Goal: Task Accomplishment & Management: Manage account settings

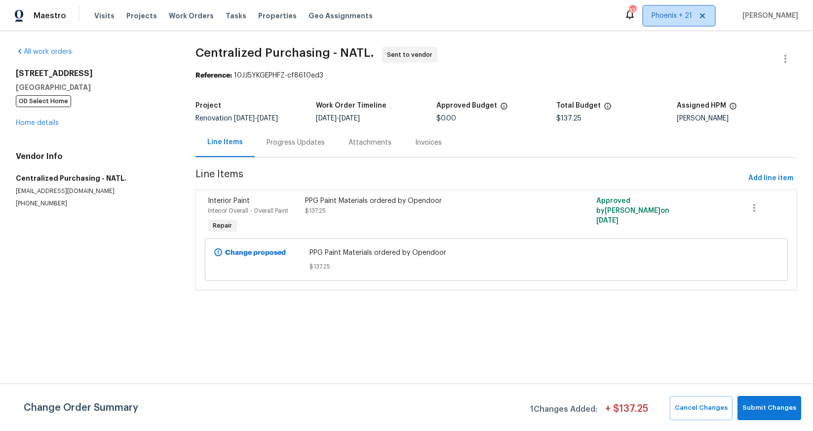
click at [658, 22] on span "Phoenix + 21" at bounding box center [679, 16] width 72 height 20
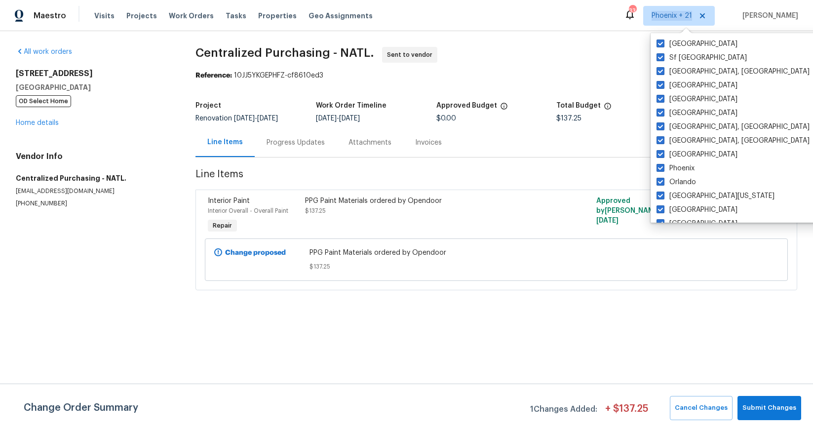
scroll to position [662, 0]
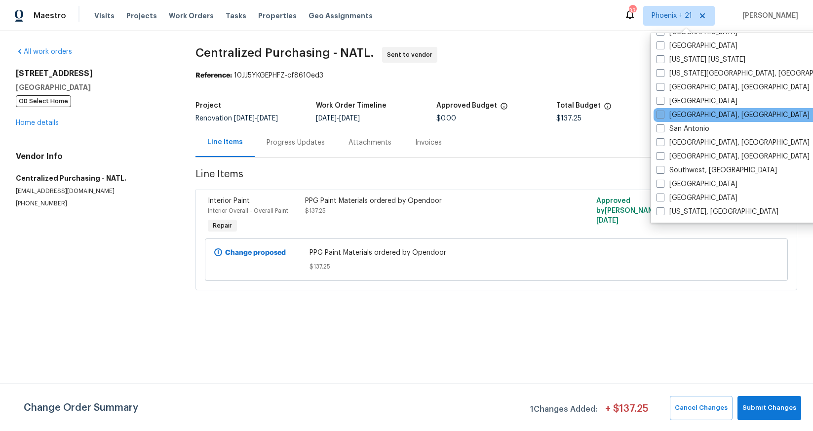
click at [675, 120] on label "[GEOGRAPHIC_DATA], [GEOGRAPHIC_DATA]" at bounding box center [733, 115] width 153 height 10
click at [663, 117] on input "[GEOGRAPHIC_DATA], [GEOGRAPHIC_DATA]" at bounding box center [660, 113] width 6 height 6
checkbox input "true"
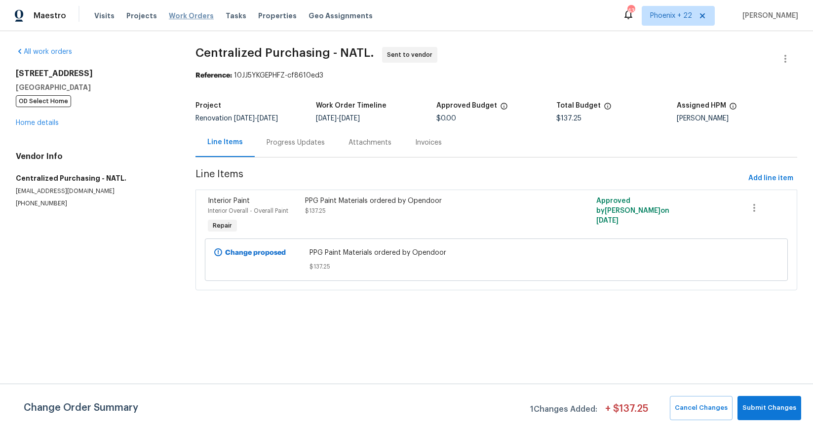
drag, startPoint x: 174, startPoint y: 9, endPoint x: 180, endPoint y: 15, distance: 8.0
click at [174, 9] on div "Visits Projects Work Orders Tasks Properties Geo Assignments" at bounding box center [239, 16] width 290 height 20
drag, startPoint x: 180, startPoint y: 15, endPoint x: 188, endPoint y: 16, distance: 8.5
click at [180, 15] on span "Work Orders" at bounding box center [191, 16] width 45 height 10
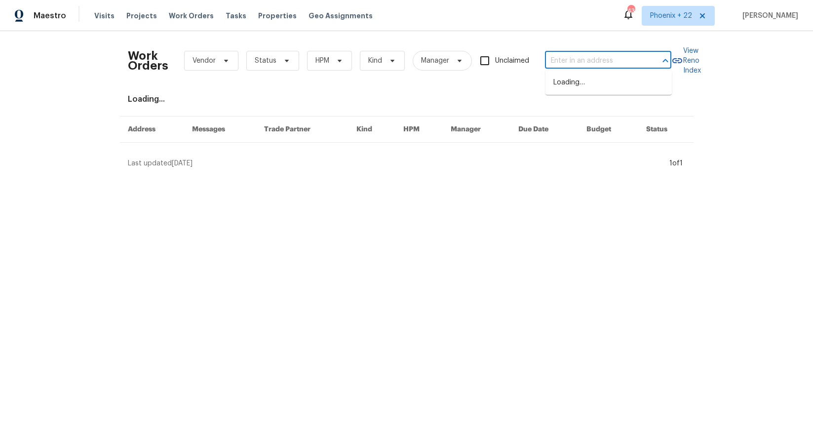
click at [570, 64] on input "text" at bounding box center [594, 60] width 99 height 15
paste input "[STREET_ADDRESS]"
type input "[STREET_ADDRESS]"
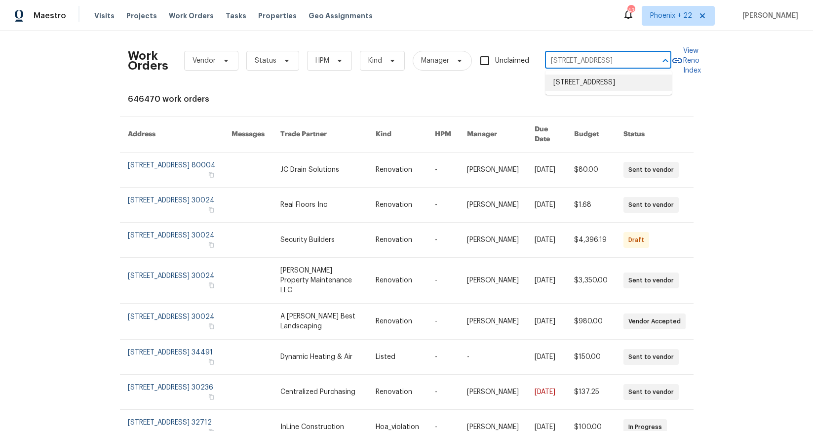
click at [582, 91] on li "[STREET_ADDRESS]" at bounding box center [609, 83] width 126 height 16
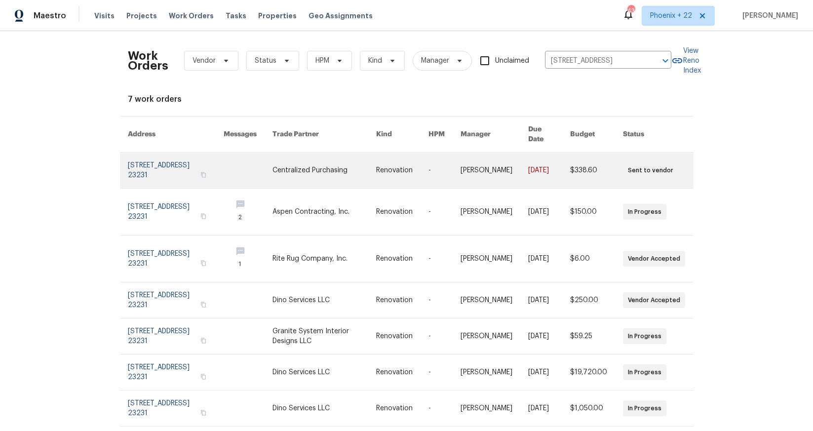
click at [296, 165] on link at bounding box center [325, 171] width 104 height 36
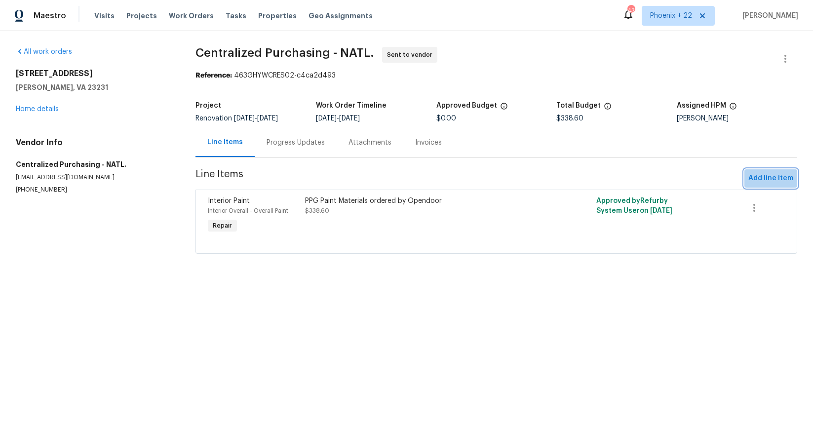
click at [768, 178] on span "Add line item" at bounding box center [771, 178] width 45 height 12
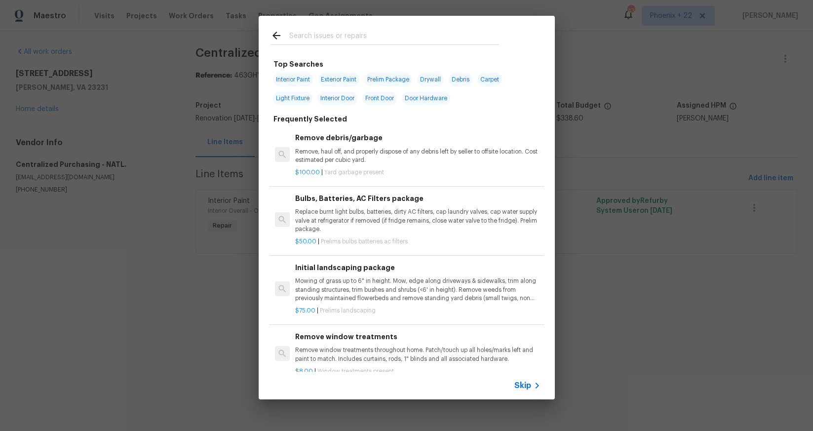
click at [327, 38] on input "text" at bounding box center [393, 37] width 209 height 15
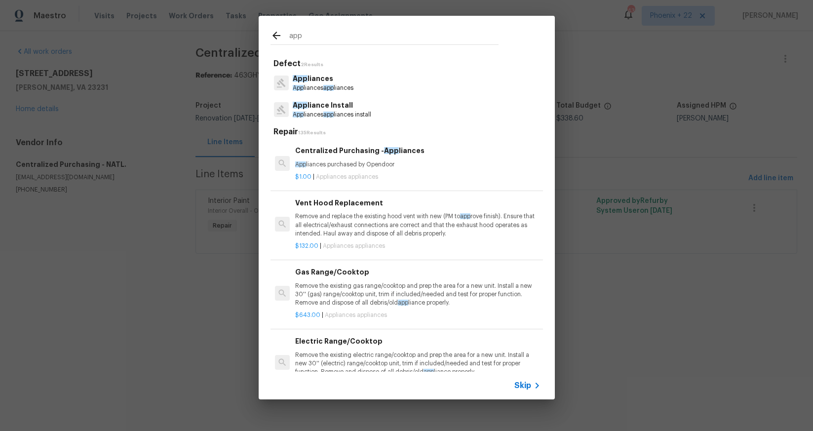
type input "app"
click at [422, 164] on p "App liances purchased by Opendoor" at bounding box center [417, 164] width 245 height 8
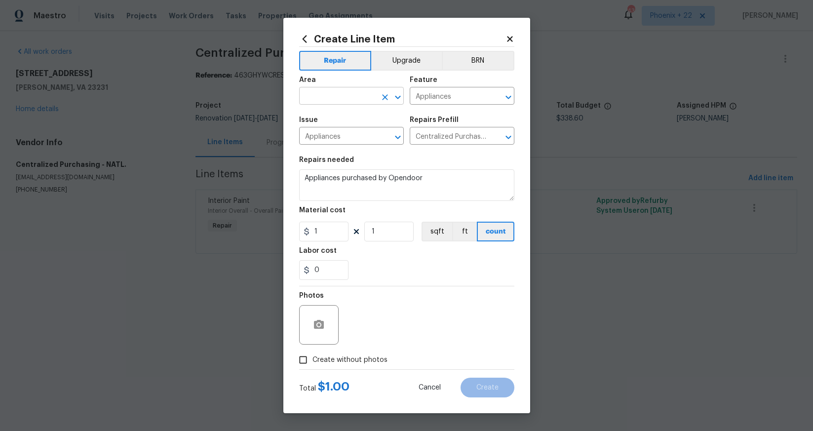
click at [336, 94] on input "text" at bounding box center [337, 96] width 77 height 15
click at [346, 120] on li "Kitchen" at bounding box center [351, 119] width 105 height 16
type input "Kitchen"
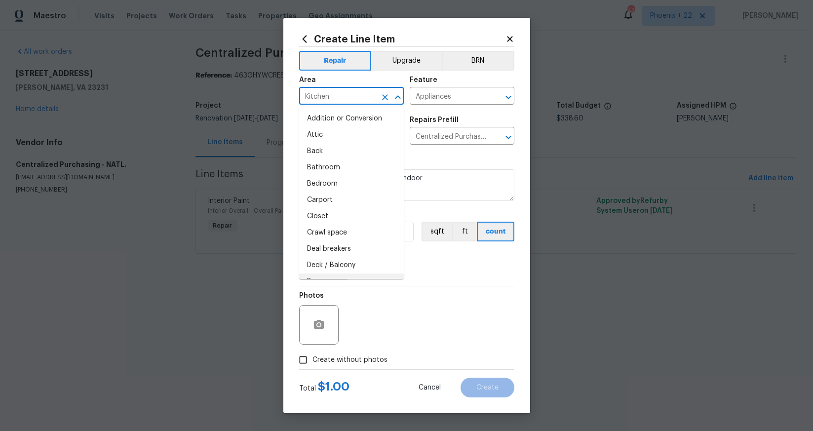
drag, startPoint x: 419, startPoint y: 324, endPoint x: 343, endPoint y: 247, distance: 107.9
click at [409, 313] on div "Photos" at bounding box center [406, 318] width 215 height 64
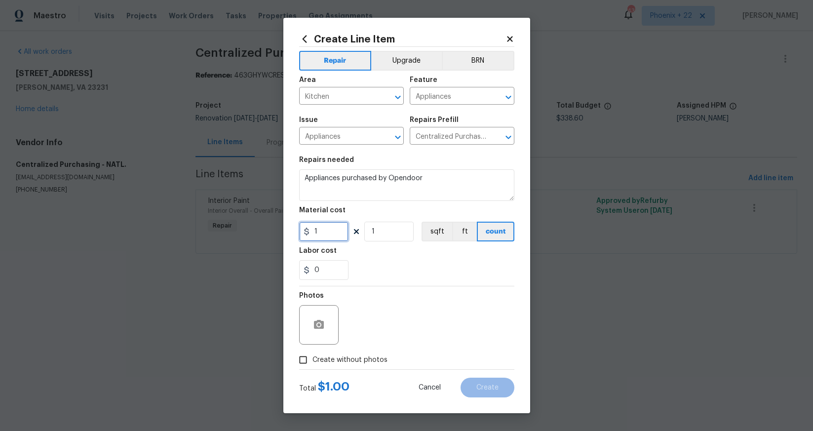
drag, startPoint x: 325, startPoint y: 237, endPoint x: 286, endPoint y: 235, distance: 39.6
click at [286, 235] on div "Create Line Item Repair Upgrade BRN Area Kitchen ​ Feature Appliances ​ Issue A…" at bounding box center [406, 216] width 247 height 396
type input "385.29"
click at [352, 358] on span "Create without photos" at bounding box center [350, 360] width 75 height 10
click at [313, 358] on input "Create without photos" at bounding box center [303, 360] width 19 height 19
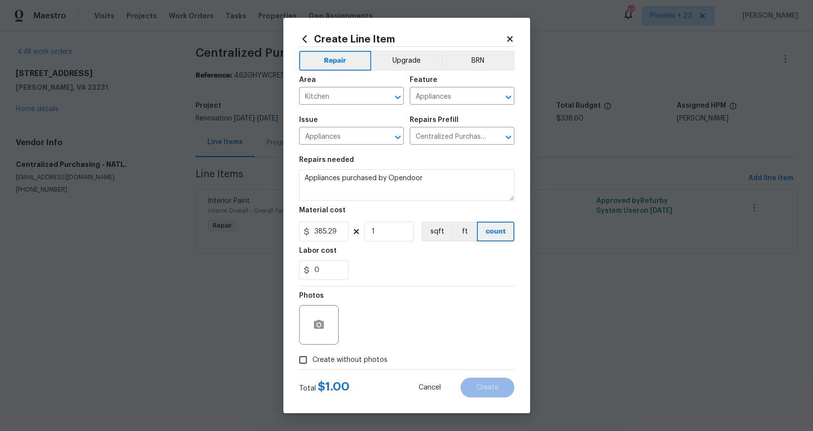
checkbox input "true"
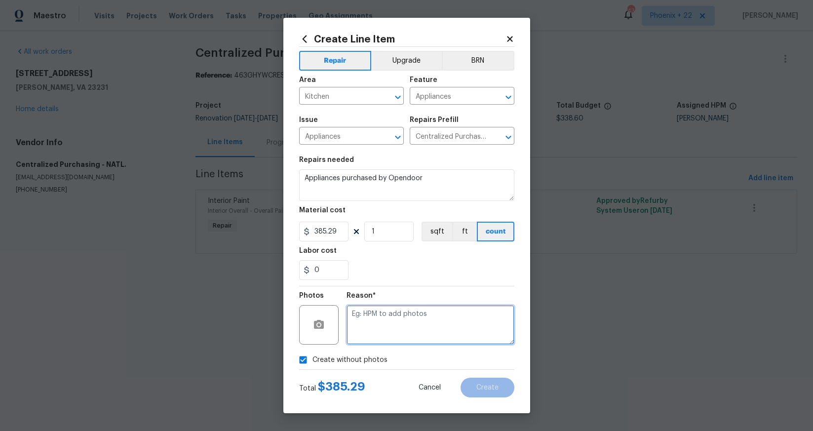
click at [381, 339] on textarea at bounding box center [431, 325] width 168 height 40
type textarea "NA"
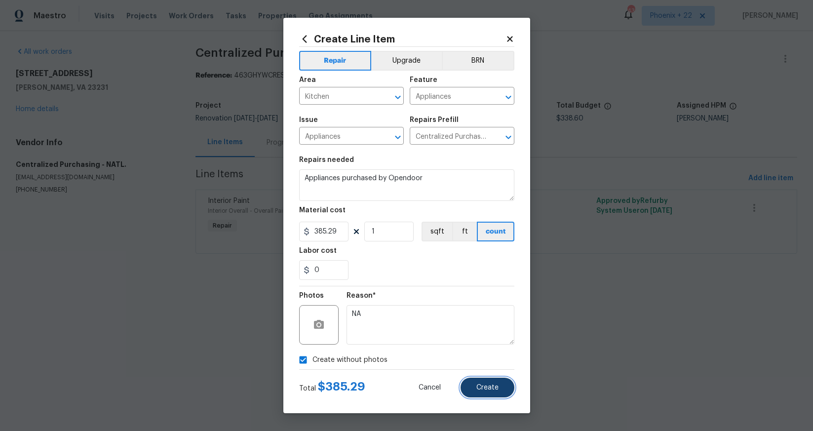
click at [500, 381] on button "Create" at bounding box center [488, 388] width 54 height 20
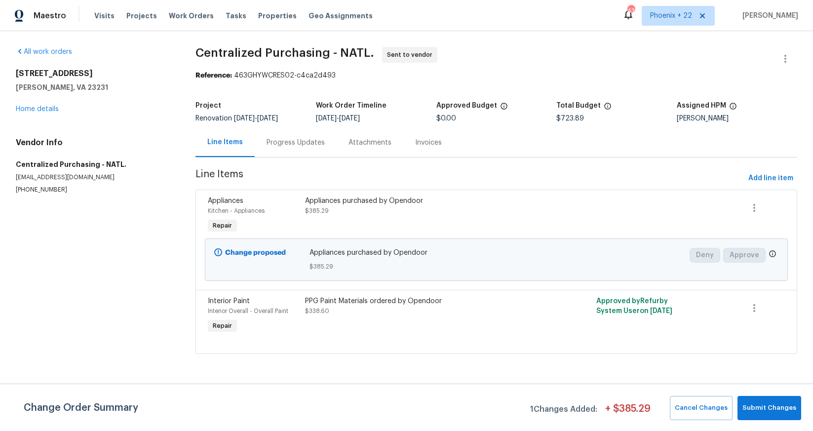
click at [471, 83] on section "Centralized Purchasing - NATL. Sent to vendor Reference: 463GHYWCRES02-c4ca2d49…" at bounding box center [497, 206] width 602 height 319
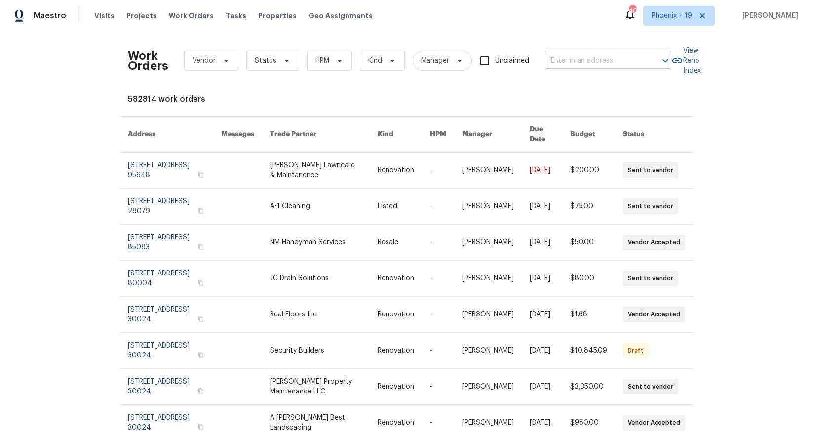
click at [560, 61] on input "text" at bounding box center [594, 60] width 99 height 15
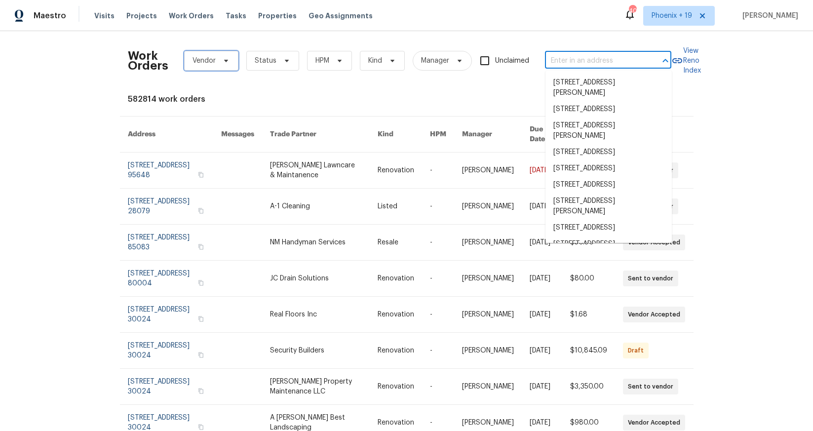
click at [227, 60] on icon at bounding box center [226, 61] width 8 height 8
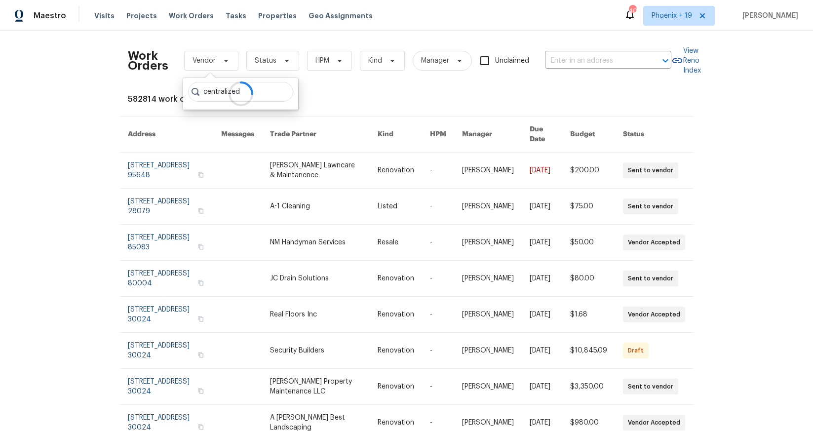
type input "centralized"
click at [275, 94] on div at bounding box center [240, 94] width 115 height 32
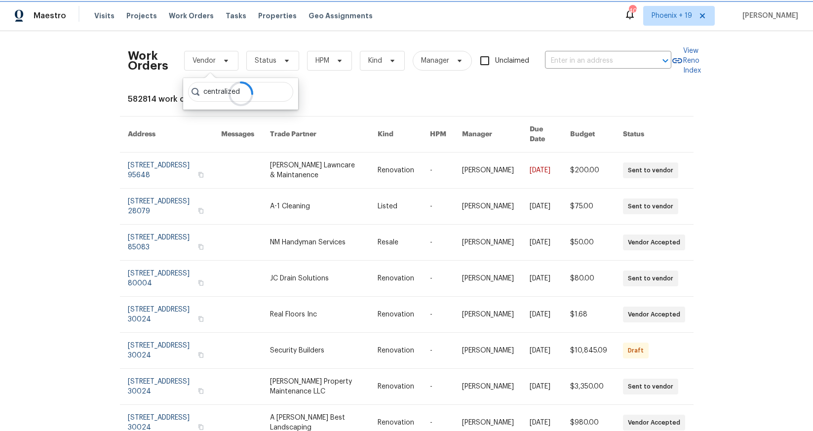
click at [208, 63] on span "Vendor" at bounding box center [204, 61] width 23 height 10
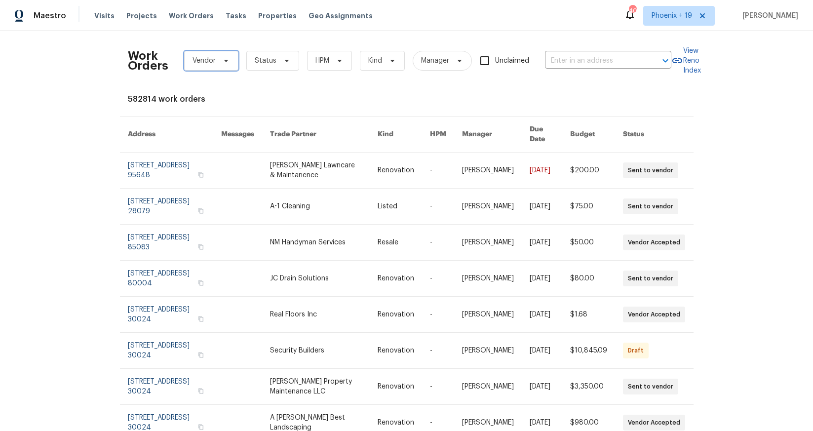
click at [222, 61] on icon at bounding box center [226, 61] width 8 height 8
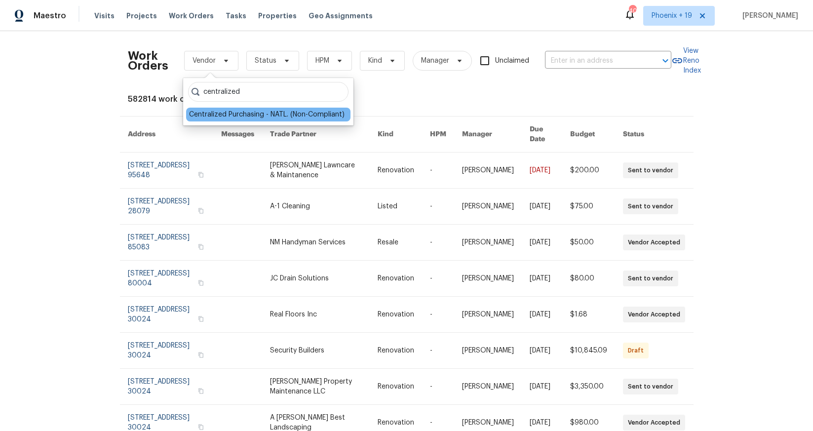
type input "centralized"
click at [253, 116] on div "Centralized Purchasing - NATL. (Non-Compliant)" at bounding box center [267, 115] width 156 height 10
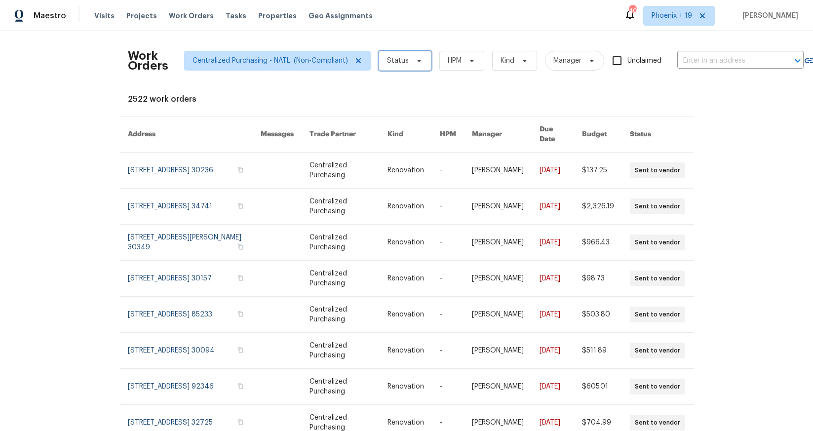
drag, startPoint x: 414, startPoint y: 59, endPoint x: 409, endPoint y: 69, distance: 10.6
click at [415, 59] on icon at bounding box center [419, 61] width 8 height 8
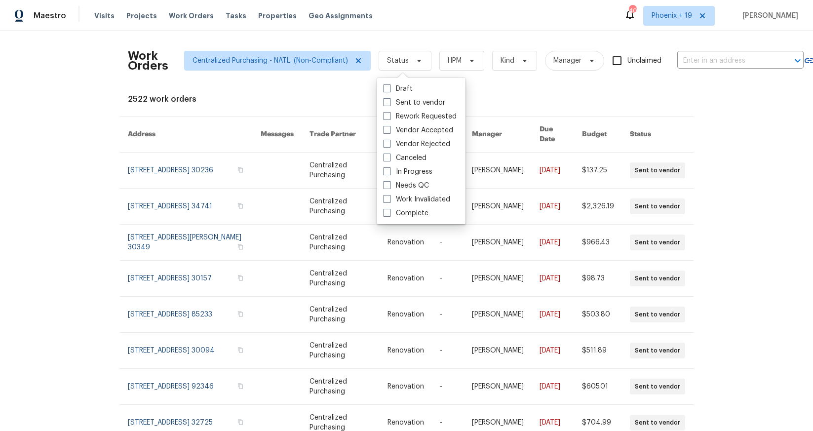
click at [384, 187] on span at bounding box center [387, 185] width 8 height 8
click at [384, 187] on input "Needs QC" at bounding box center [386, 184] width 6 height 6
checkbox input "true"
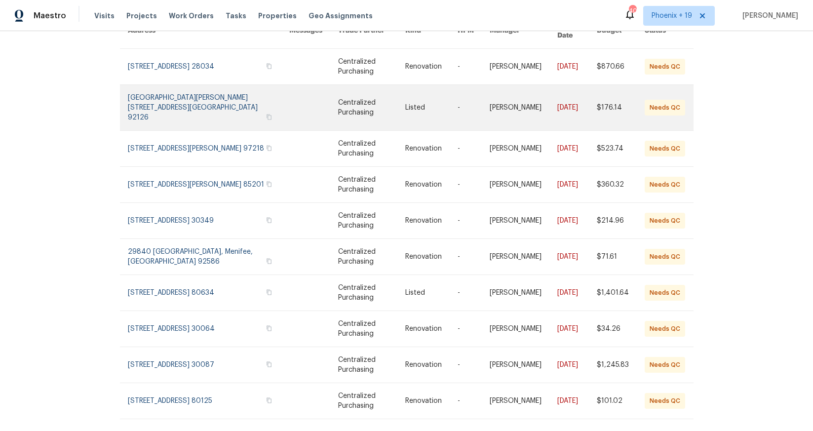
scroll to position [106, 0]
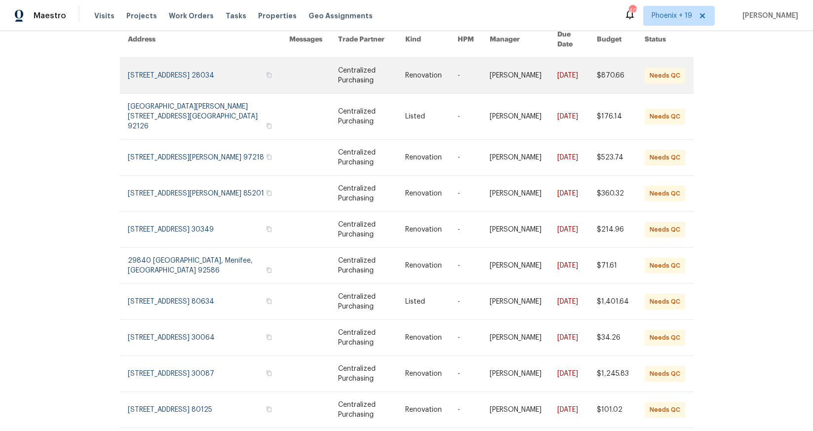
click at [218, 72] on link at bounding box center [209, 76] width 162 height 36
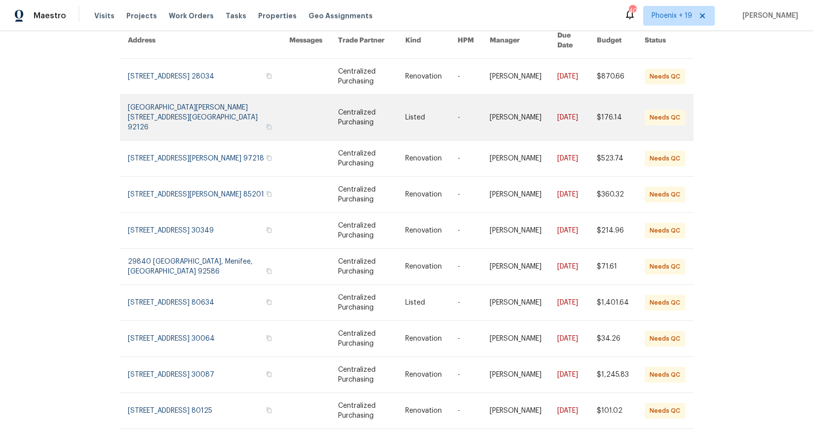
click at [217, 100] on link at bounding box center [209, 117] width 162 height 45
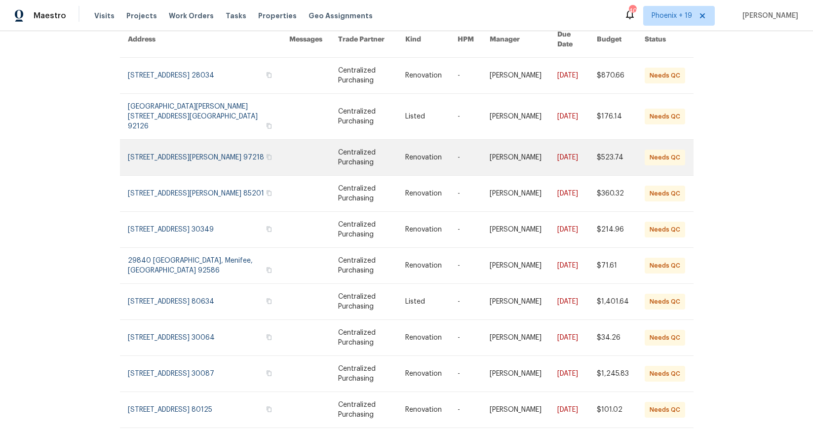
scroll to position [92, 0]
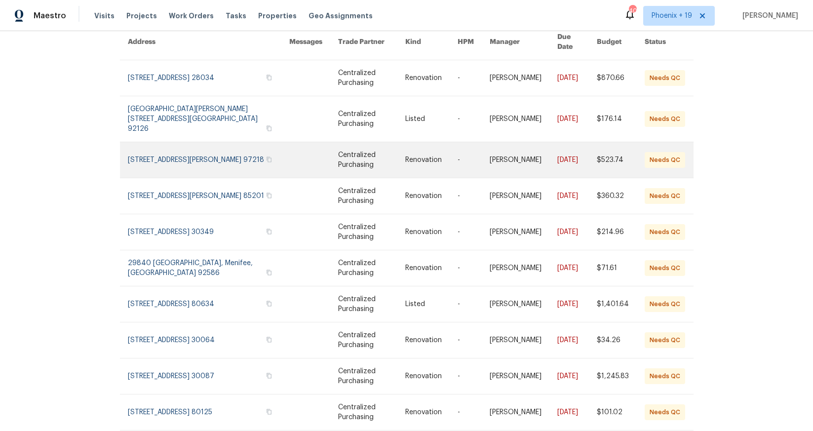
click at [220, 142] on link at bounding box center [209, 160] width 162 height 36
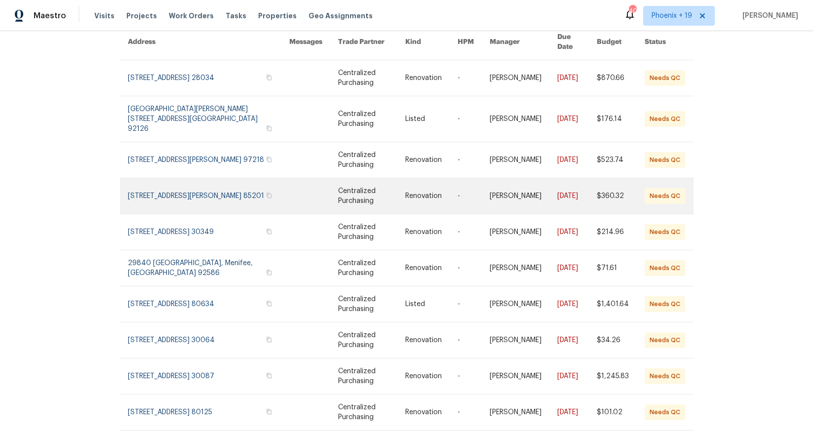
click at [215, 178] on link at bounding box center [209, 196] width 162 height 36
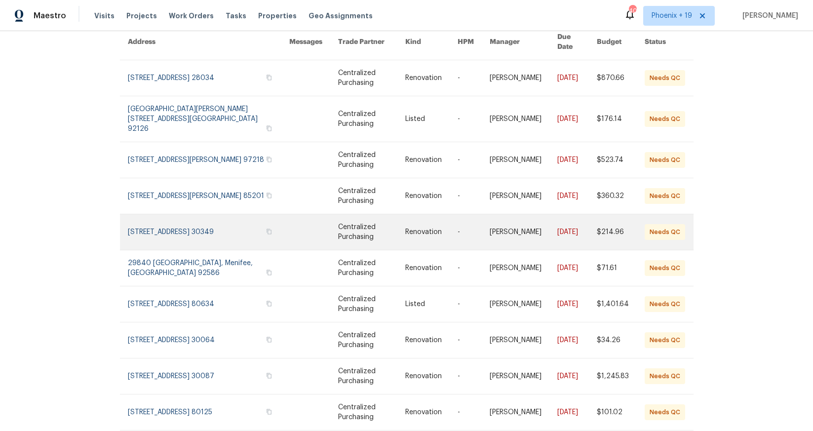
click at [234, 224] on link at bounding box center [209, 232] width 162 height 36
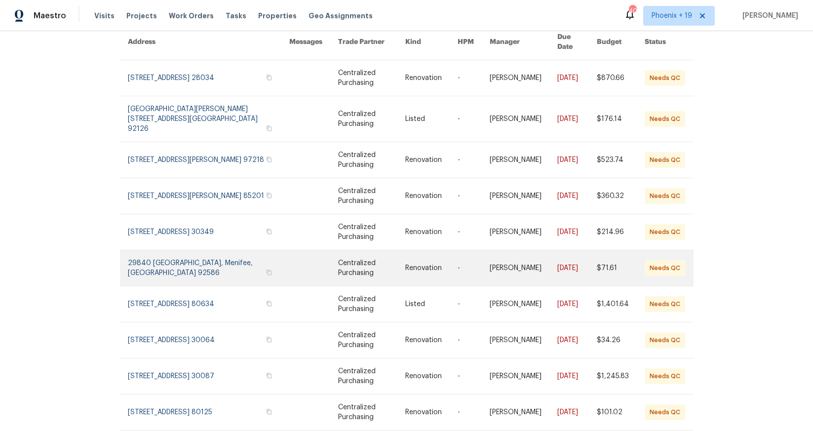
click at [229, 250] on link at bounding box center [209, 268] width 162 height 36
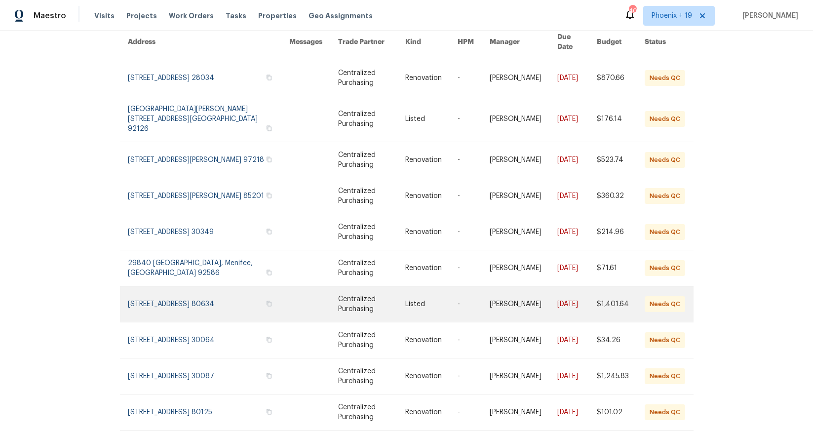
click at [219, 286] on link at bounding box center [209, 304] width 162 height 36
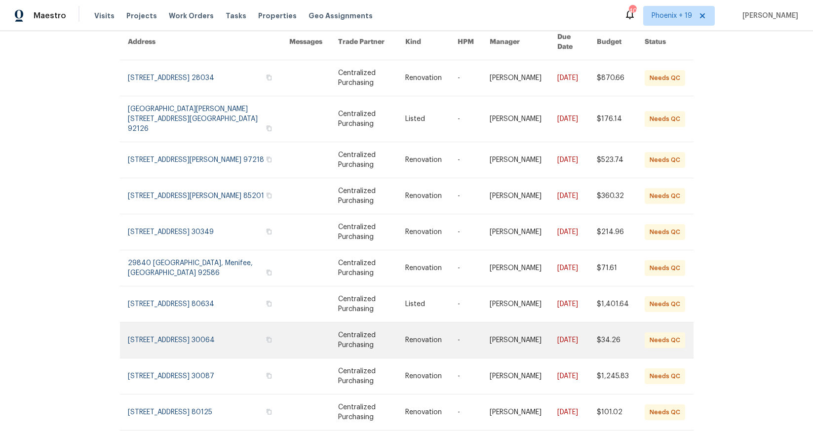
click at [222, 322] on link at bounding box center [209, 340] width 162 height 36
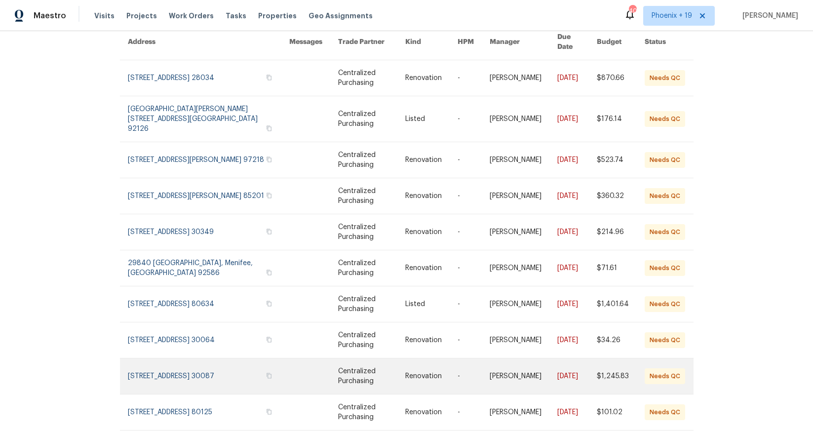
click at [225, 359] on link at bounding box center [209, 377] width 162 height 36
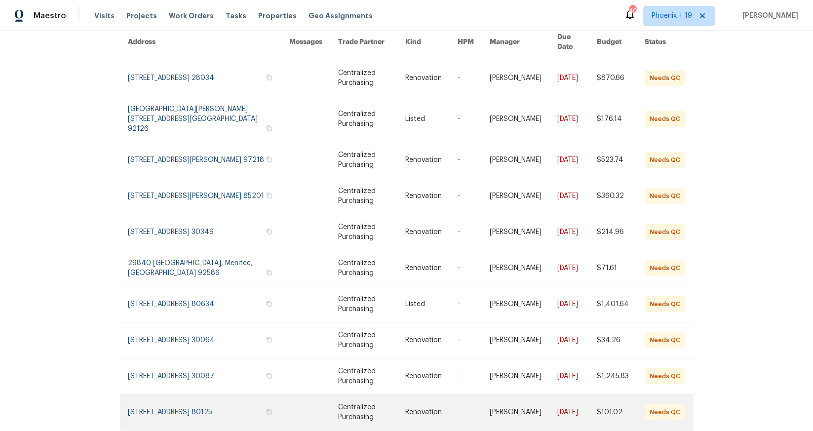
click at [226, 395] on link at bounding box center [209, 413] width 162 height 36
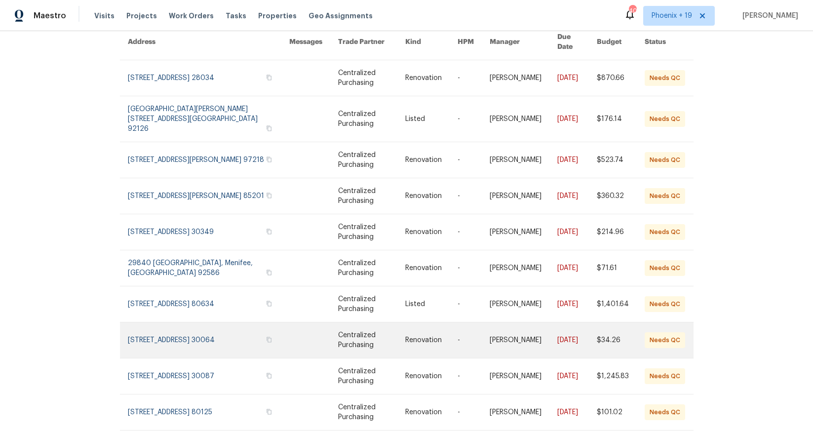
scroll to position [106, 0]
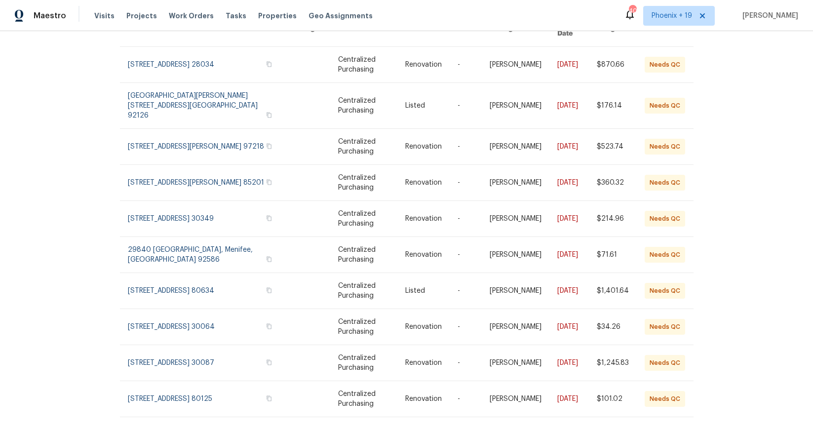
click at [684, 431] on icon at bounding box center [683, 438] width 4 height 7
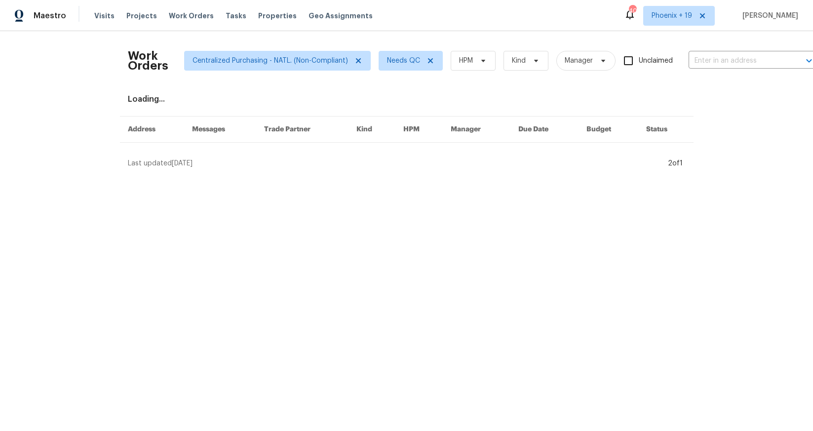
scroll to position [0, 0]
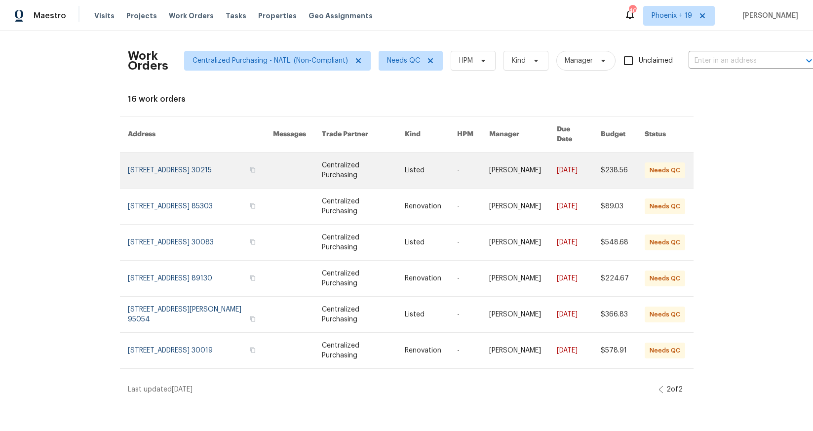
click at [154, 155] on link at bounding box center [200, 171] width 145 height 36
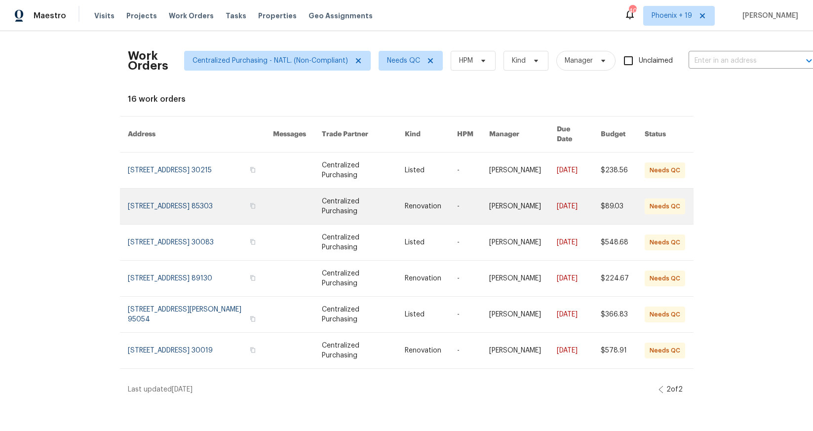
click at [196, 191] on link at bounding box center [200, 207] width 145 height 36
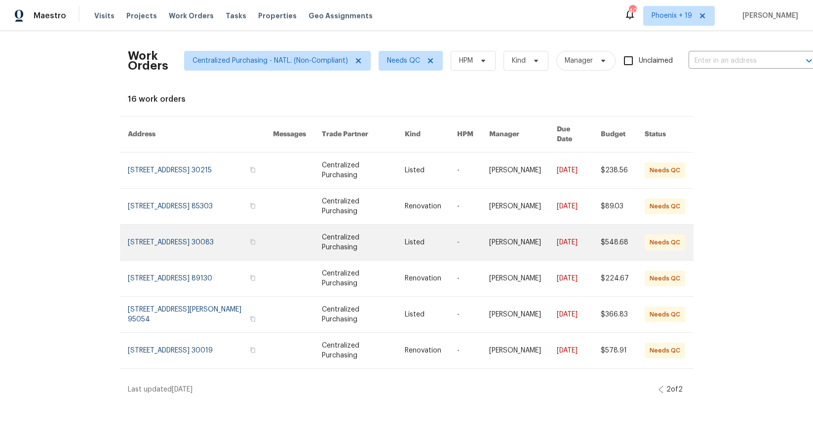
click at [220, 232] on link at bounding box center [200, 243] width 145 height 36
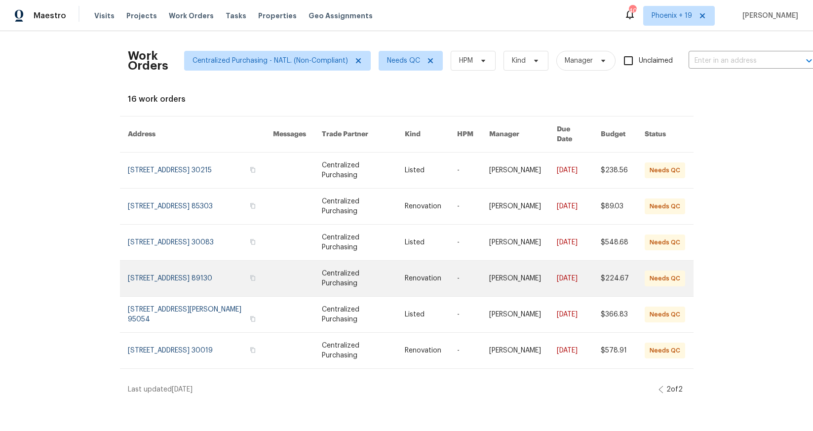
click at [230, 273] on link at bounding box center [200, 279] width 145 height 36
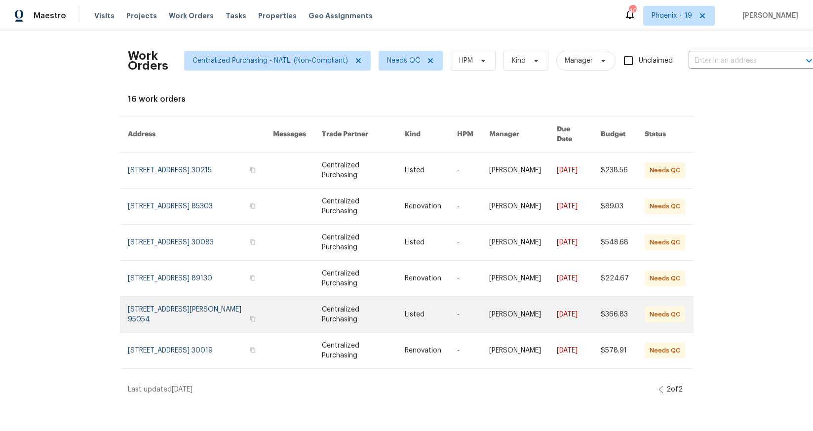
click at [232, 312] on link at bounding box center [200, 315] width 145 height 36
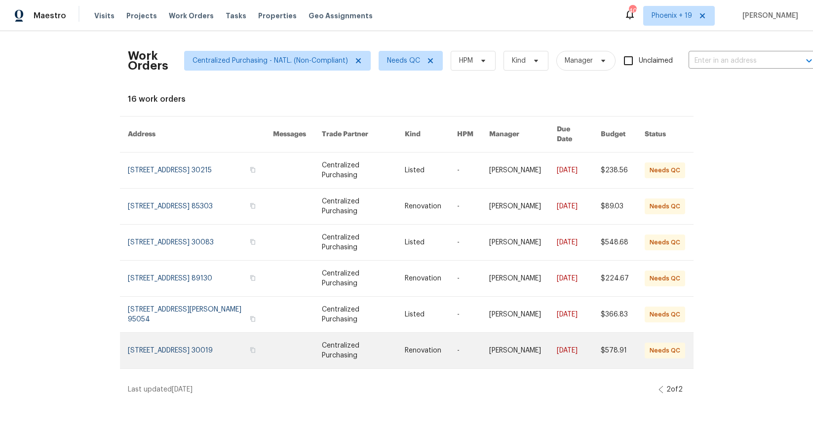
click at [235, 338] on link at bounding box center [200, 351] width 145 height 36
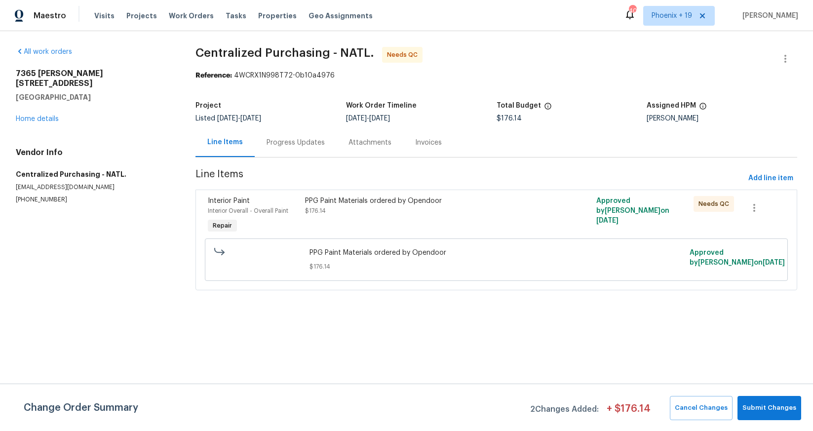
click at [486, 195] on div "PPG Paint Materials ordered by Opendoor $176.14" at bounding box center [423, 215] width 243 height 45
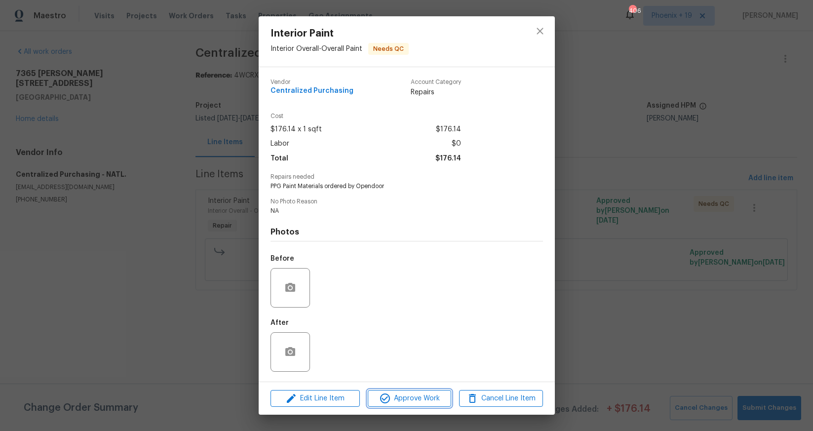
click at [440, 403] on button "Approve Work" at bounding box center [409, 398] width 83 height 17
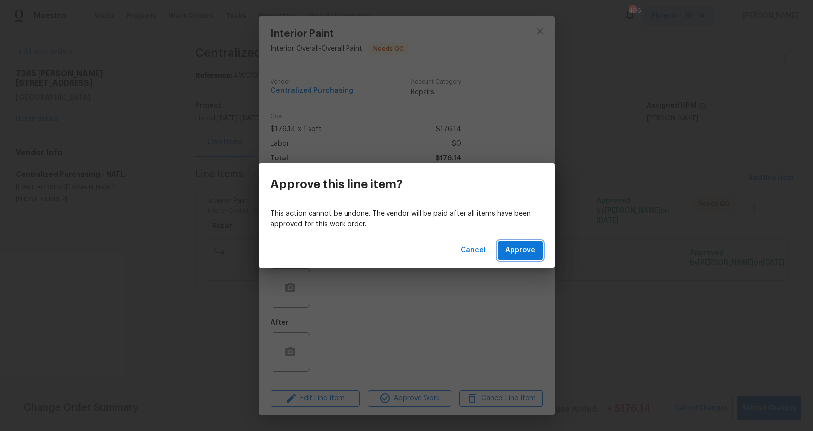
click at [519, 245] on span "Approve" at bounding box center [521, 250] width 30 height 12
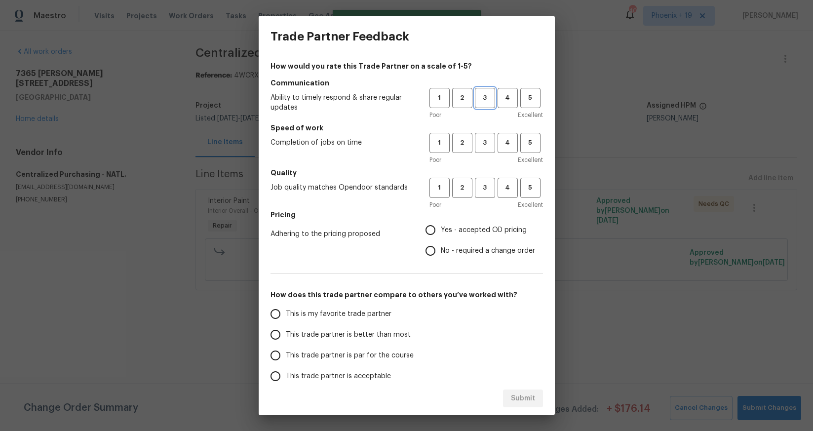
click at [490, 94] on span "3" at bounding box center [485, 97] width 18 height 11
drag, startPoint x: 490, startPoint y: 148, endPoint x: 486, endPoint y: 193, distance: 45.6
click at [490, 148] on span "3" at bounding box center [485, 142] width 18 height 11
click at [486, 193] on span "3" at bounding box center [485, 187] width 18 height 11
click at [472, 232] on span "Yes - accepted OD pricing" at bounding box center [484, 230] width 86 height 10
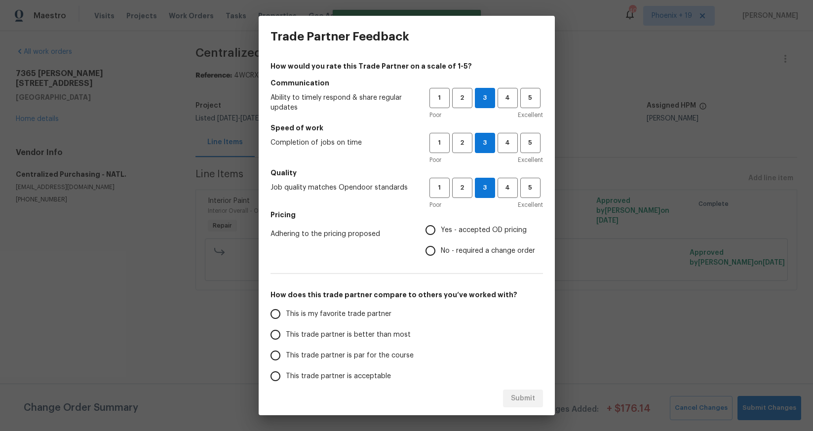
click at [441, 232] on input "Yes - accepted OD pricing" at bounding box center [430, 230] width 21 height 21
radio input "true"
click at [387, 307] on label "This is my favorite trade partner" at bounding box center [343, 314] width 156 height 21
click at [286, 307] on input "This is my favorite trade partner" at bounding box center [275, 314] width 21 height 21
click at [520, 396] on span "Submit" at bounding box center [523, 399] width 24 height 12
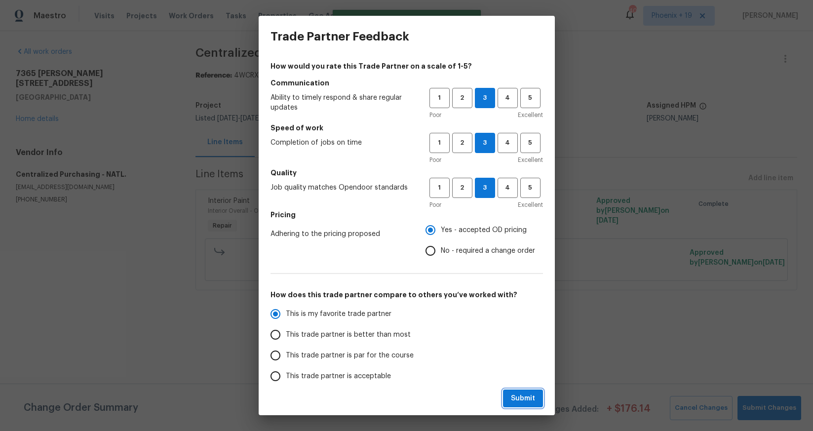
radio input "true"
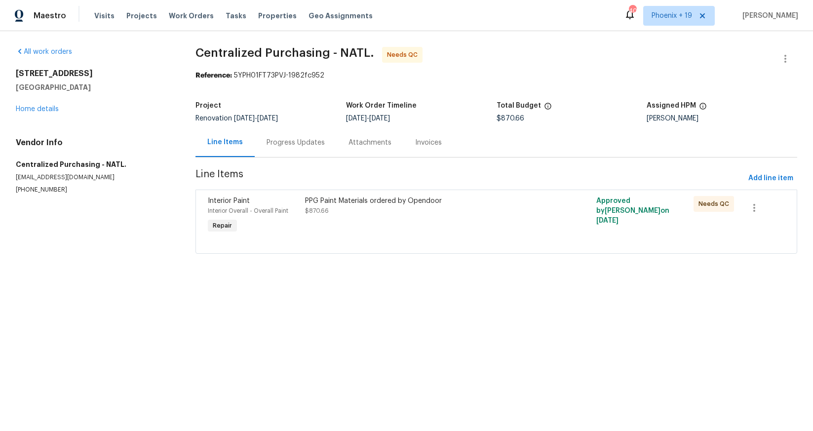
click at [442, 234] on div "PPG Paint Materials ordered by Opendoor $870.66" at bounding box center [423, 215] width 243 height 45
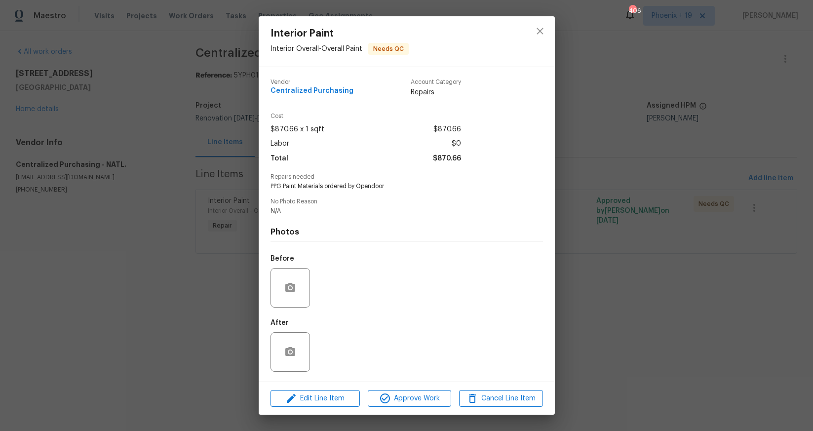
drag, startPoint x: 404, startPoint y: 407, endPoint x: 408, endPoint y: 403, distance: 5.6
click at [405, 406] on div "Edit Line Item Approve Work Cancel Line Item" at bounding box center [407, 398] width 296 height 33
click at [409, 403] on span "Approve Work" at bounding box center [410, 399] width 78 height 12
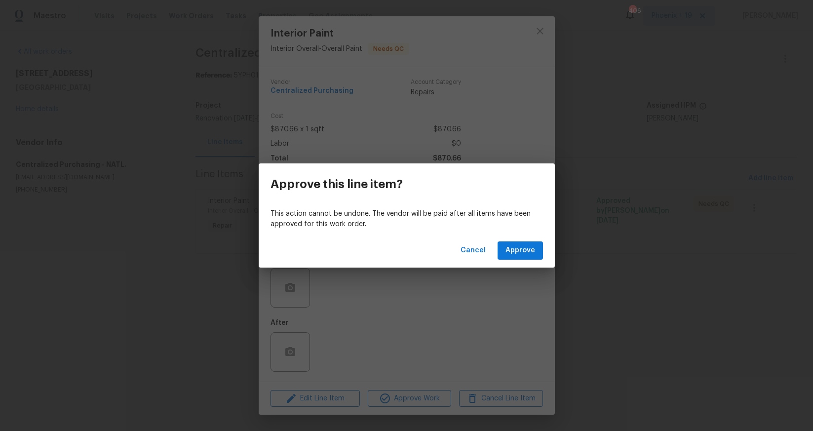
click at [514, 238] on div "Cancel Approve" at bounding box center [407, 251] width 296 height 34
click at [516, 248] on span "Approve" at bounding box center [521, 250] width 30 height 12
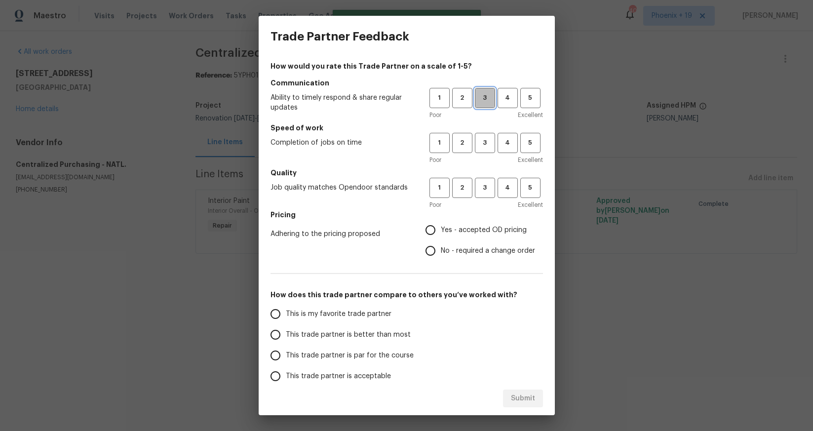
drag, startPoint x: 481, startPoint y: 93, endPoint x: 479, endPoint y: 110, distance: 16.9
click at [480, 93] on span "3" at bounding box center [485, 97] width 18 height 11
click at [485, 151] on button "3" at bounding box center [485, 143] width 20 height 20
drag, startPoint x: 491, startPoint y: 186, endPoint x: 477, endPoint y: 224, distance: 40.6
click at [491, 186] on span "3" at bounding box center [485, 187] width 18 height 11
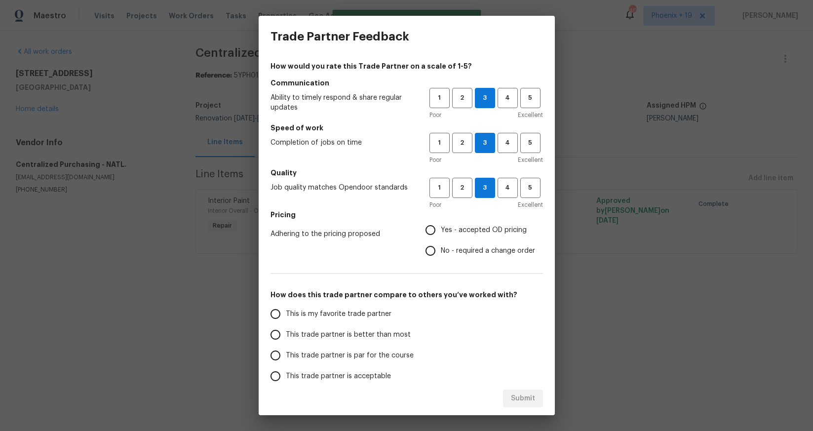
click at [476, 224] on label "Yes - accepted OD pricing" at bounding box center [477, 230] width 115 height 21
click at [441, 224] on input "Yes - accepted OD pricing" at bounding box center [430, 230] width 21 height 21
radio input "true"
drag, startPoint x: 358, startPoint y: 315, endPoint x: 486, endPoint y: 392, distance: 149.3
click at [358, 315] on span "This is my favorite trade partner" at bounding box center [339, 314] width 106 height 10
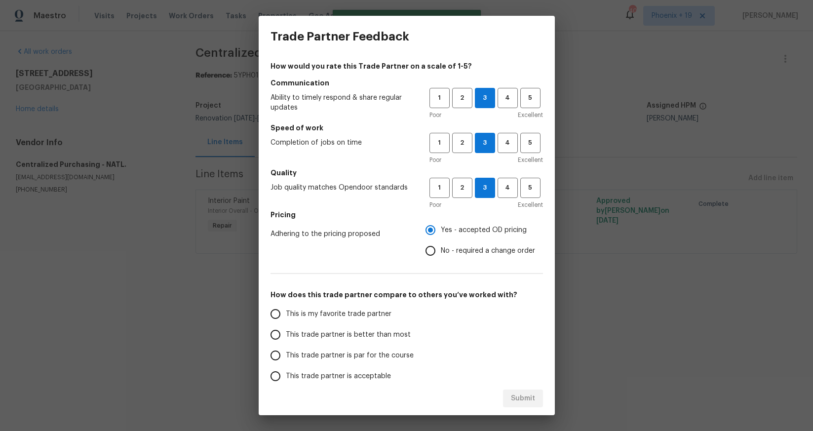
click at [286, 315] on input "This is my favorite trade partner" at bounding box center [275, 314] width 21 height 21
click at [510, 403] on button "Submit" at bounding box center [523, 399] width 40 height 18
radio input "true"
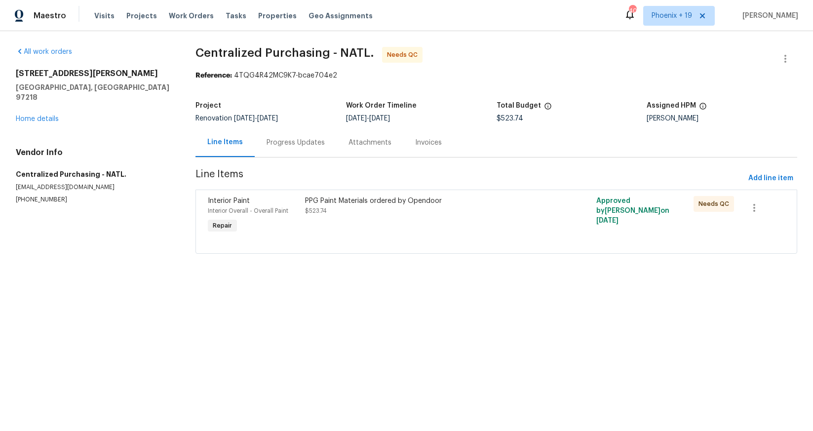
click at [490, 223] on div "PPG Paint Materials ordered by Opendoor $523.74" at bounding box center [423, 215] width 243 height 45
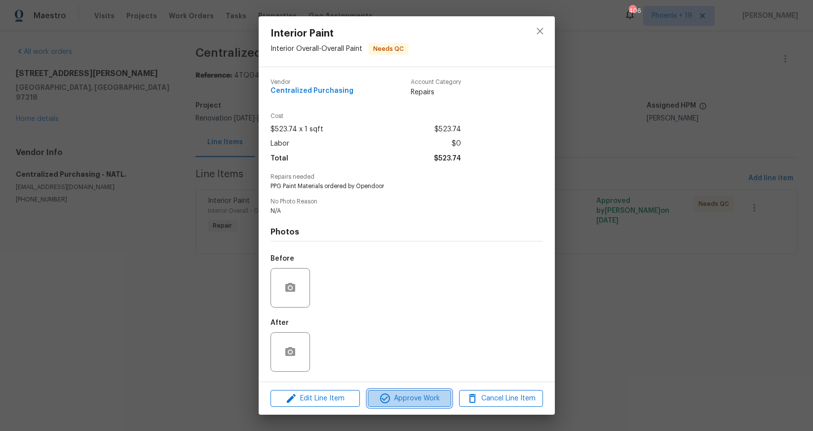
click at [440, 403] on span "Approve Work" at bounding box center [410, 399] width 78 height 12
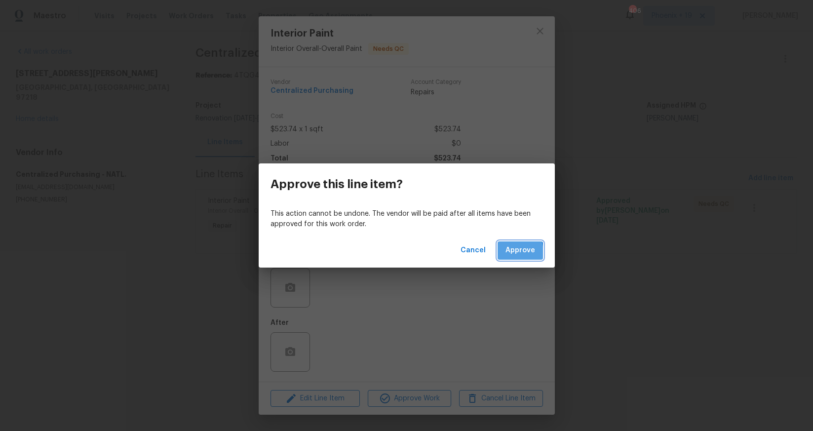
click at [504, 253] on button "Approve" at bounding box center [520, 250] width 45 height 18
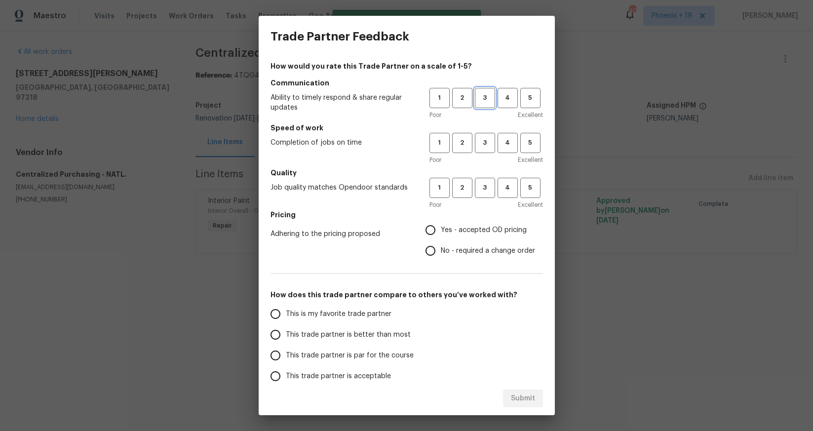
drag, startPoint x: 476, startPoint y: 95, endPoint x: 479, endPoint y: 129, distance: 34.7
click at [476, 95] on span "3" at bounding box center [485, 97] width 18 height 11
drag, startPoint x: 478, startPoint y: 134, endPoint x: 477, endPoint y: 163, distance: 29.2
click at [478, 138] on button "3" at bounding box center [485, 143] width 20 height 20
click at [480, 179] on button "3" at bounding box center [485, 188] width 20 height 20
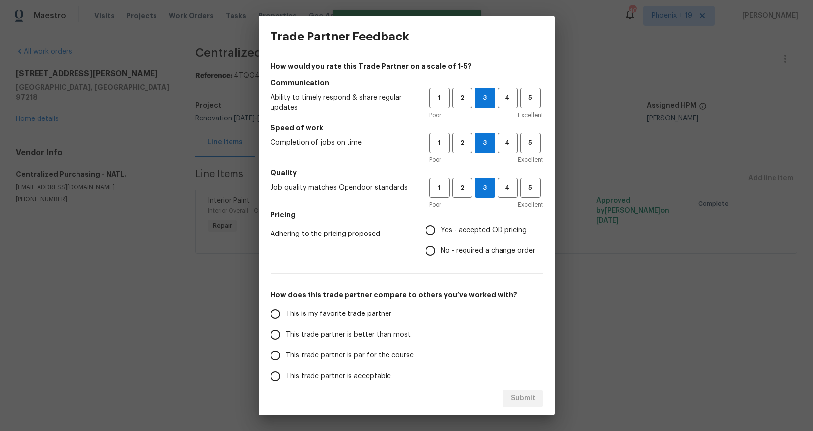
click at [462, 231] on span "Yes - accepted OD pricing" at bounding box center [484, 230] width 86 height 10
click at [441, 231] on input "Yes - accepted OD pricing" at bounding box center [430, 230] width 21 height 21
radio input "true"
drag, startPoint x: 359, startPoint y: 312, endPoint x: 386, endPoint y: 323, distance: 29.4
click at [363, 313] on span "This is my favorite trade partner" at bounding box center [339, 314] width 106 height 10
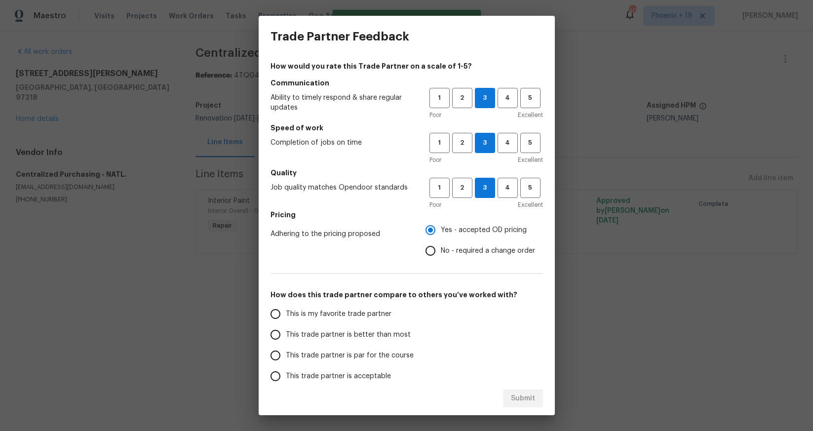
drag, startPoint x: 347, startPoint y: 319, endPoint x: 381, endPoint y: 329, distance: 36.1
click at [347, 319] on span "This is my favorite trade partner" at bounding box center [339, 314] width 106 height 10
click at [286, 319] on input "This is my favorite trade partner" at bounding box center [275, 314] width 21 height 21
click at [544, 395] on div "Submit" at bounding box center [407, 399] width 296 height 34
drag, startPoint x: 542, startPoint y: 399, endPoint x: 573, endPoint y: 380, distance: 36.5
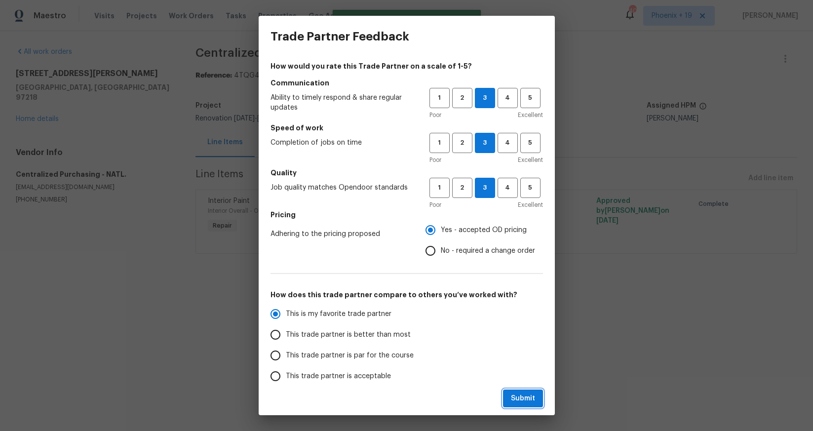
click at [542, 398] on button "Submit" at bounding box center [523, 399] width 40 height 18
radio input "true"
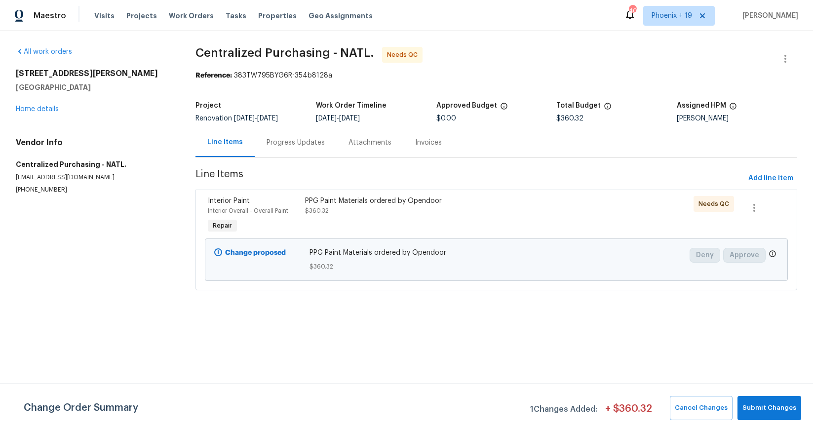
drag, startPoint x: 548, startPoint y: 211, endPoint x: 535, endPoint y: 224, distance: 18.2
click at [548, 211] on div at bounding box center [569, 215] width 48 height 45
click at [453, 204] on div "PPG Paint Materials ordered by Opendoor" at bounding box center [423, 201] width 237 height 10
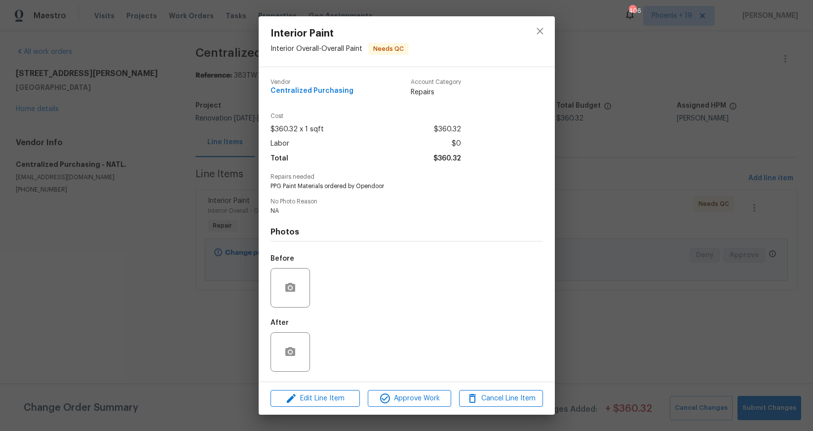
click at [442, 386] on div "Edit Line Item Approve Work Cancel Line Item" at bounding box center [407, 398] width 296 height 33
click at [442, 397] on span "Approve Work" at bounding box center [410, 399] width 78 height 12
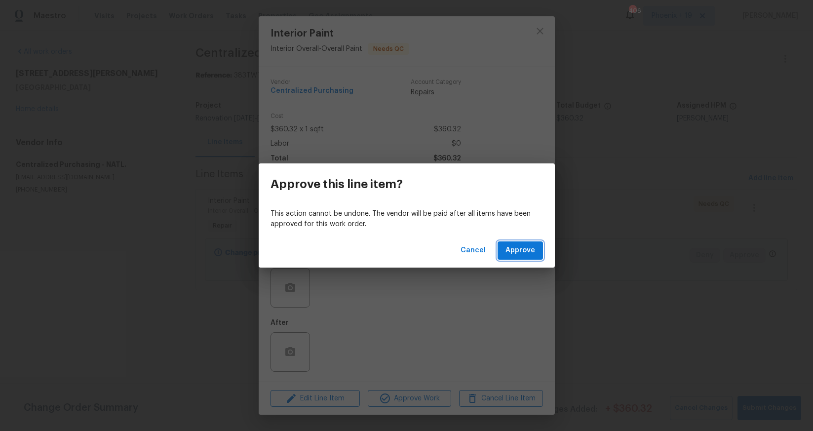
click at [511, 257] on button "Approve" at bounding box center [520, 250] width 45 height 18
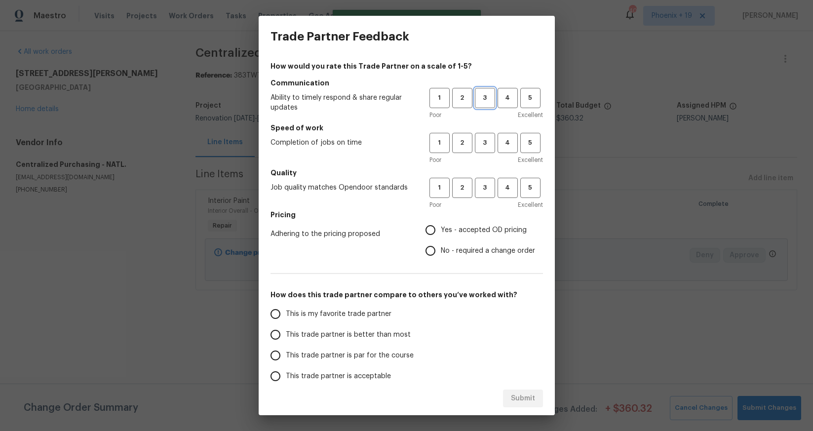
click at [482, 101] on span "3" at bounding box center [485, 97] width 18 height 11
drag, startPoint x: 487, startPoint y: 154, endPoint x: 486, endPoint y: 146, distance: 8.0
click at [487, 154] on div "1 2 3 4 5 Poor Excellent" at bounding box center [487, 149] width 114 height 32
drag, startPoint x: 486, startPoint y: 146, endPoint x: 496, endPoint y: 196, distance: 50.4
click at [486, 146] on span "3" at bounding box center [485, 142] width 18 height 11
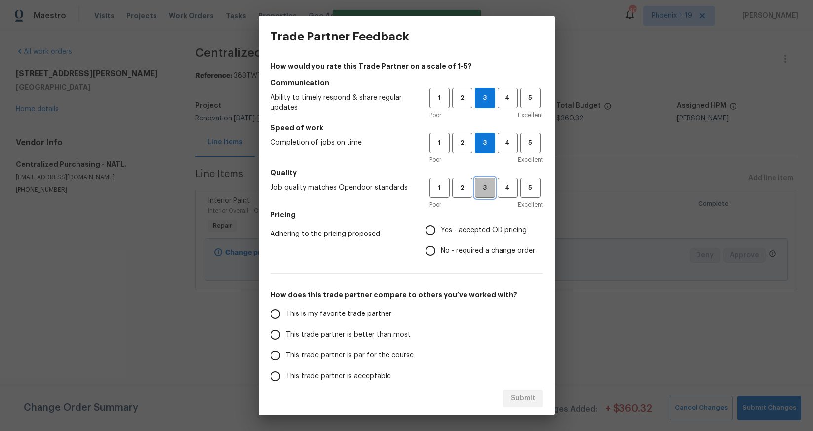
drag, startPoint x: 487, startPoint y: 178, endPoint x: 477, endPoint y: 221, distance: 43.8
click at [487, 178] on button "3" at bounding box center [485, 188] width 20 height 20
click at [476, 221] on label "Yes - accepted OD pricing" at bounding box center [477, 230] width 115 height 21
click at [441, 221] on input "Yes - accepted OD pricing" at bounding box center [430, 230] width 21 height 21
radio input "true"
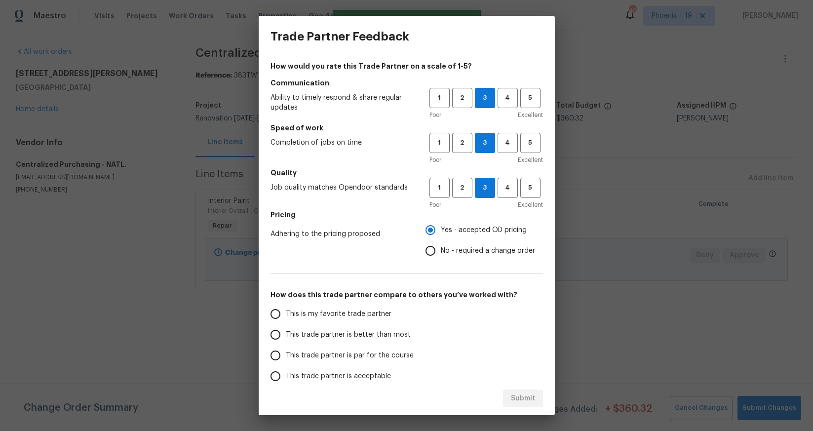
click at [326, 310] on span "This is my favorite trade partner" at bounding box center [339, 314] width 106 height 10
click at [286, 310] on input "This is my favorite trade partner" at bounding box center [275, 314] width 21 height 21
click at [520, 403] on span "Submit" at bounding box center [523, 399] width 24 height 12
radio input "true"
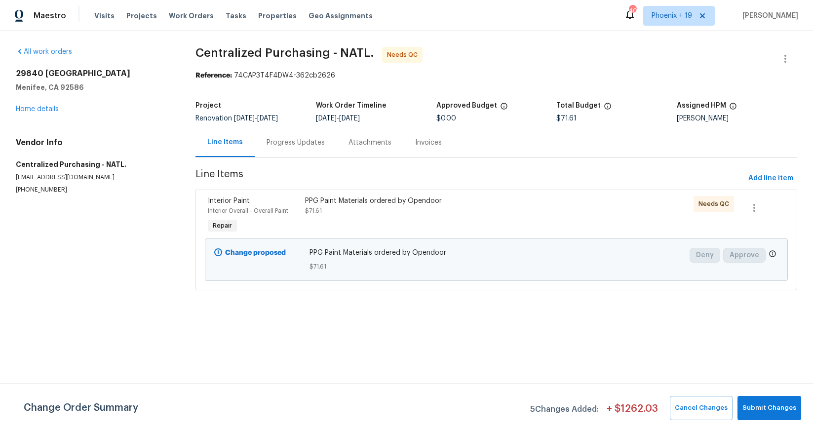
click at [470, 232] on div "PPG Paint Materials ordered by Opendoor $71.61" at bounding box center [423, 215] width 243 height 45
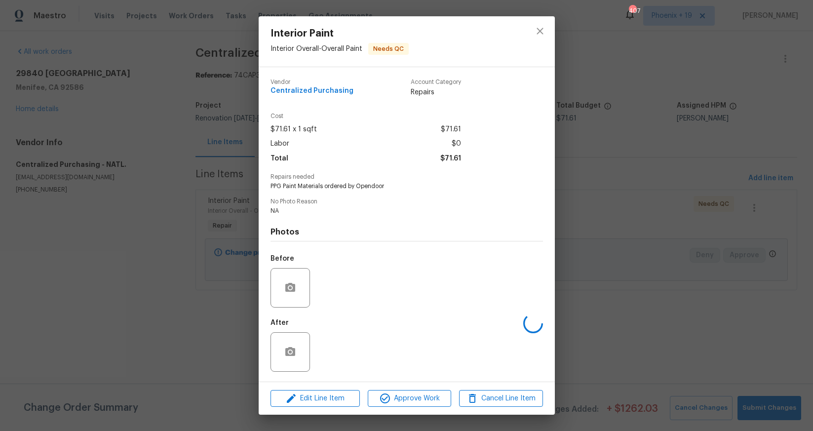
click at [422, 386] on div "Edit Line Item Approve Work Cancel Line Item" at bounding box center [407, 398] width 296 height 33
click at [438, 391] on button "Approve Work" at bounding box center [409, 398] width 83 height 17
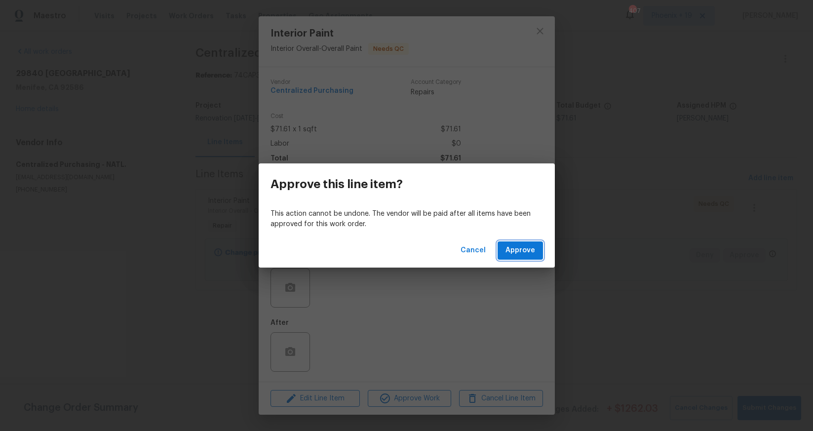
click at [527, 255] on span "Approve" at bounding box center [521, 250] width 30 height 12
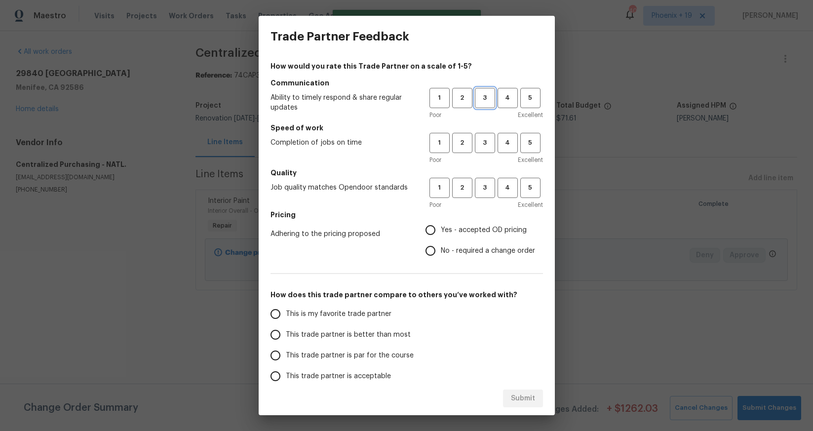
drag, startPoint x: 487, startPoint y: 103, endPoint x: 486, endPoint y: 118, distance: 14.4
click at [487, 107] on button "3" at bounding box center [485, 98] width 20 height 20
click at [490, 154] on div "1 2 3 4 5 Poor Excellent" at bounding box center [487, 149] width 114 height 32
drag, startPoint x: 483, startPoint y: 144, endPoint x: 489, endPoint y: 183, distance: 39.9
click at [484, 145] on span "3" at bounding box center [485, 142] width 18 height 11
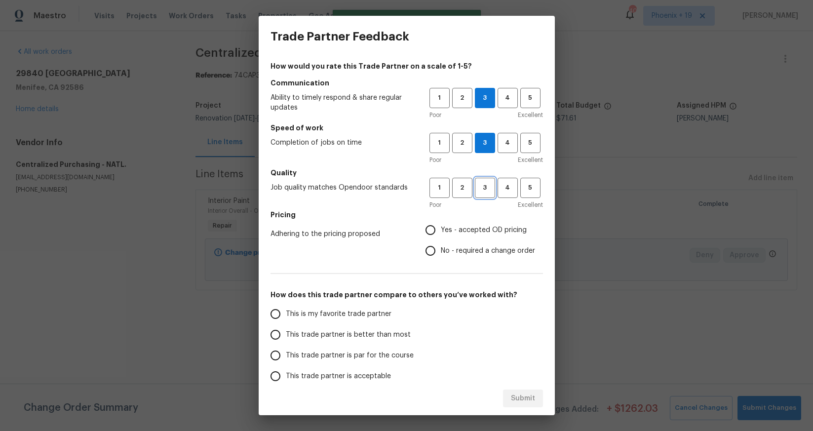
drag, startPoint x: 489, startPoint y: 191, endPoint x: 488, endPoint y: 198, distance: 7.0
click at [489, 191] on span "3" at bounding box center [485, 187] width 18 height 11
click at [472, 224] on label "Yes - accepted OD pricing" at bounding box center [477, 230] width 115 height 21
click at [441, 224] on input "Yes - accepted OD pricing" at bounding box center [430, 230] width 21 height 21
radio input "true"
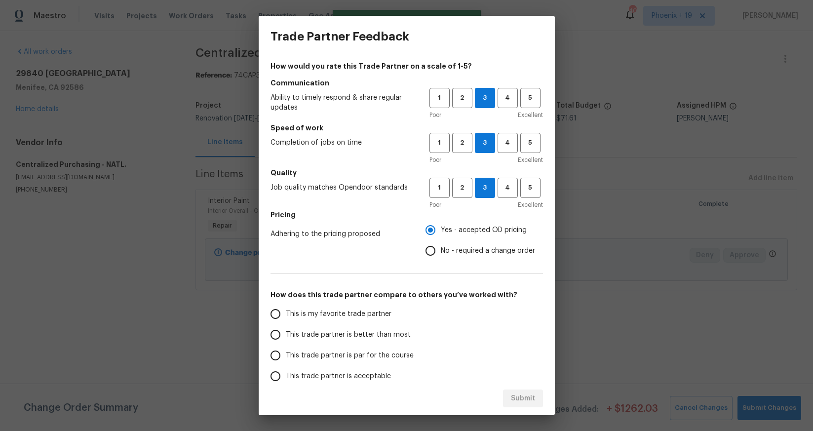
click at [337, 316] on span "This is my favorite trade partner" at bounding box center [339, 314] width 106 height 10
click at [286, 316] on input "This is my favorite trade partner" at bounding box center [275, 314] width 21 height 21
drag, startPoint x: 527, startPoint y: 394, endPoint x: 615, endPoint y: 342, distance: 102.3
click at [527, 394] on span "Submit" at bounding box center [523, 399] width 24 height 12
radio input "true"
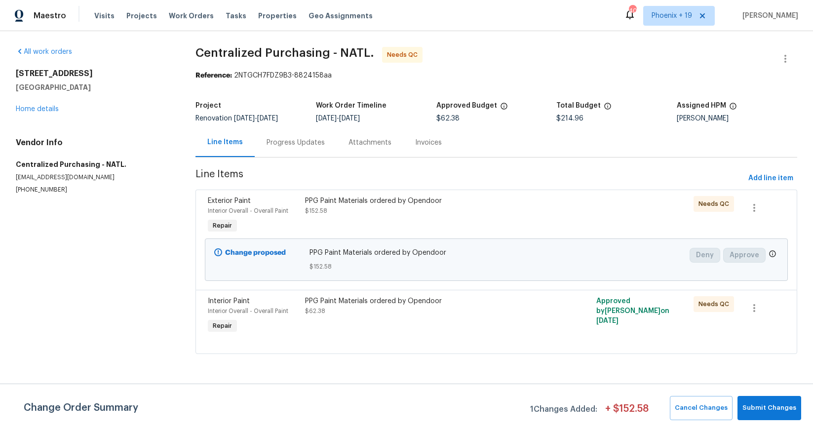
click at [488, 340] on div at bounding box center [496, 342] width 577 height 12
click at [477, 324] on div "PPG Paint Materials ordered by Opendoor $62.38" at bounding box center [423, 315] width 243 height 45
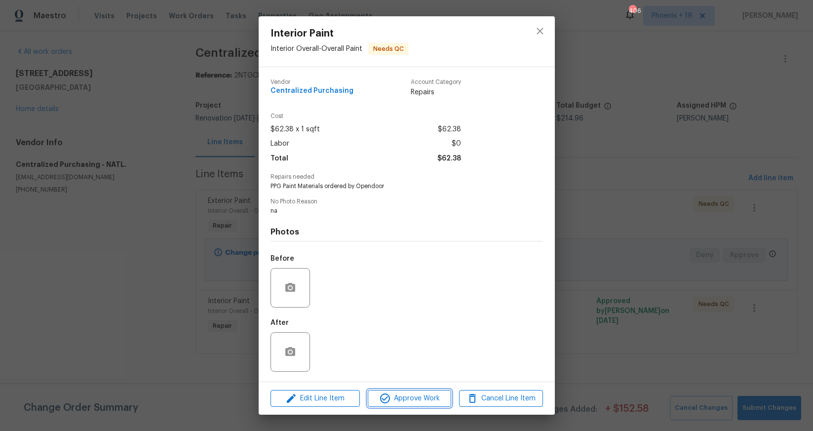
click at [432, 402] on span "Approve Work" at bounding box center [410, 399] width 78 height 12
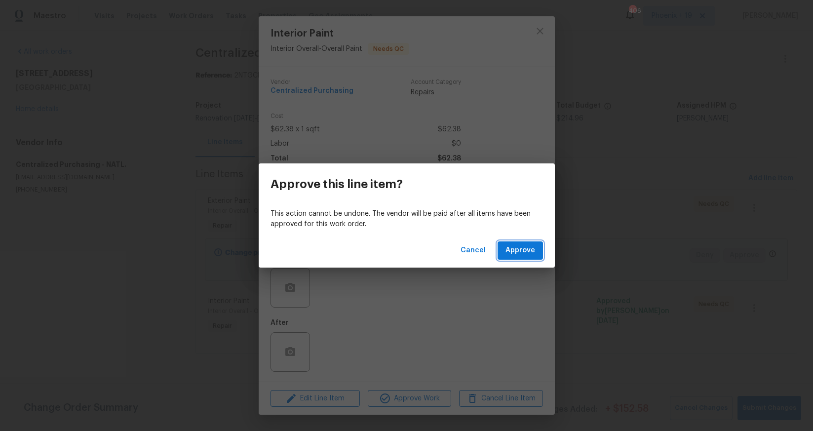
click at [513, 256] on span "Approve" at bounding box center [521, 250] width 30 height 12
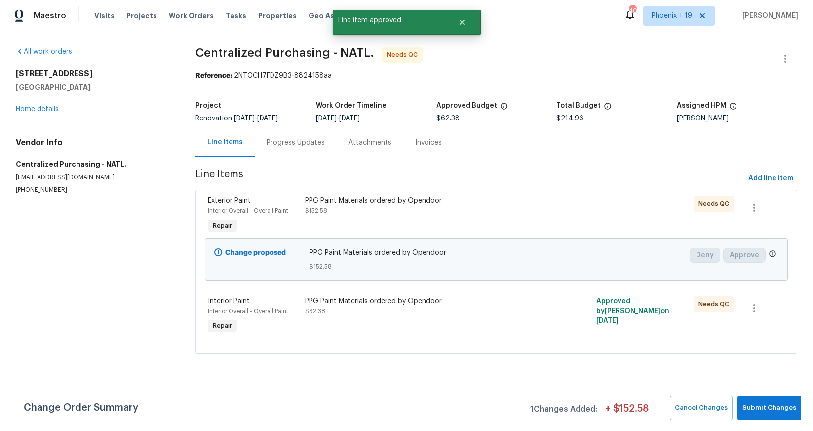
click at [479, 215] on div "PPG Paint Materials ordered by Opendoor $152.58" at bounding box center [423, 206] width 237 height 20
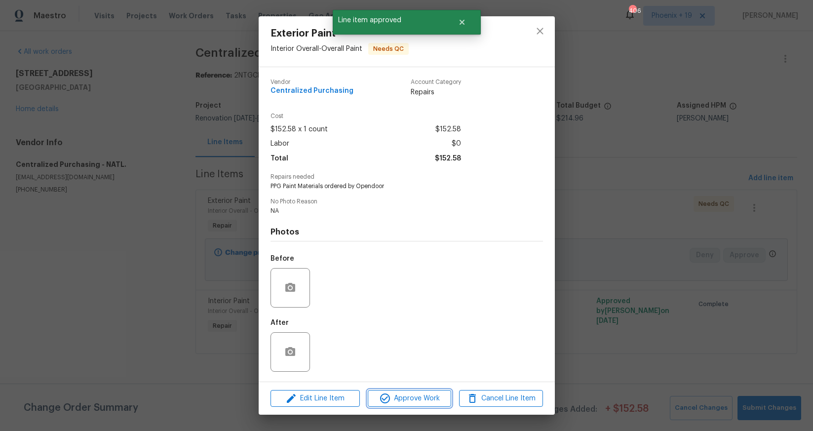
click at [428, 391] on button "Approve Work" at bounding box center [409, 398] width 83 height 17
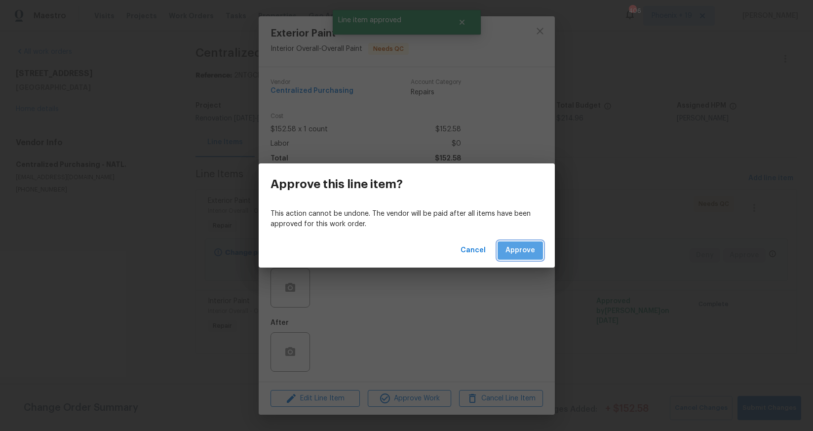
click at [535, 252] on button "Approve" at bounding box center [520, 250] width 45 height 18
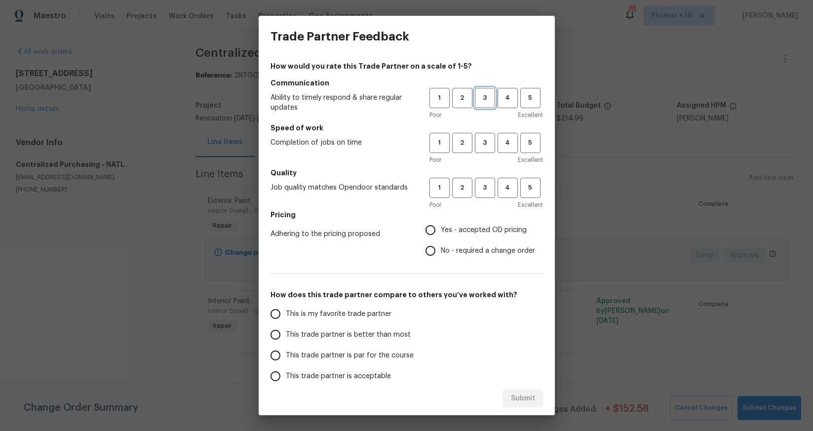
drag, startPoint x: 478, startPoint y: 99, endPoint x: 482, endPoint y: 144, distance: 45.6
click at [478, 100] on span "3" at bounding box center [485, 97] width 18 height 11
drag, startPoint x: 482, startPoint y: 148, endPoint x: 482, endPoint y: 185, distance: 37.0
click at [482, 148] on span "3" at bounding box center [485, 142] width 18 height 11
drag, startPoint x: 483, startPoint y: 187, endPoint x: 480, endPoint y: 200, distance: 13.8
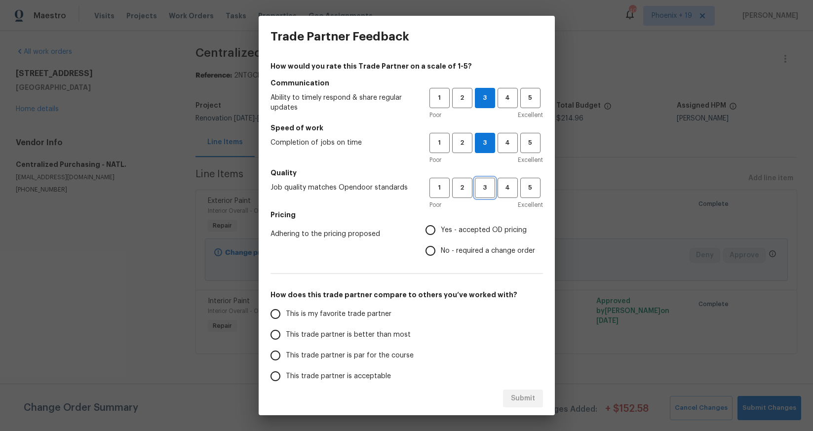
click at [483, 187] on span "3" at bounding box center [485, 187] width 18 height 11
click at [472, 243] on label "No - required a change order" at bounding box center [477, 250] width 115 height 21
click at [441, 243] on input "No - required a change order" at bounding box center [430, 250] width 21 height 21
radio input "true"
drag, startPoint x: 461, startPoint y: 230, endPoint x: 425, endPoint y: 284, distance: 65.2
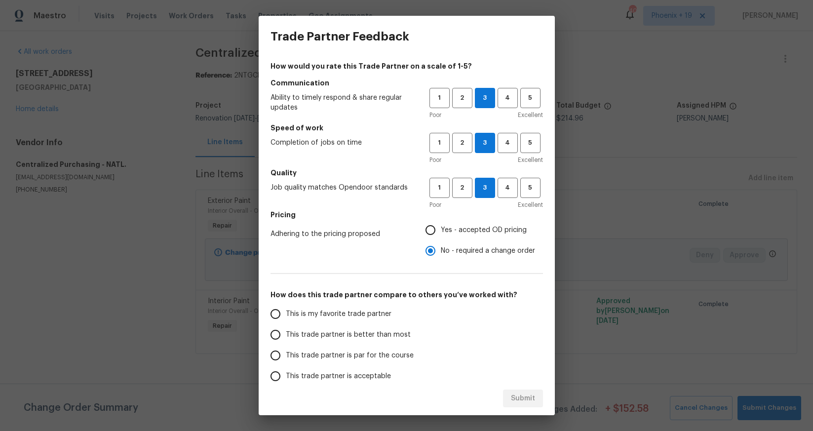
click at [461, 230] on span "Yes - accepted OD pricing" at bounding box center [484, 230] width 86 height 10
click at [441, 230] on input "Yes - accepted OD pricing" at bounding box center [430, 230] width 21 height 21
radio input "true"
drag, startPoint x: 346, startPoint y: 317, endPoint x: 351, endPoint y: 320, distance: 5.6
click at [346, 318] on span "This is my favorite trade partner" at bounding box center [339, 314] width 106 height 10
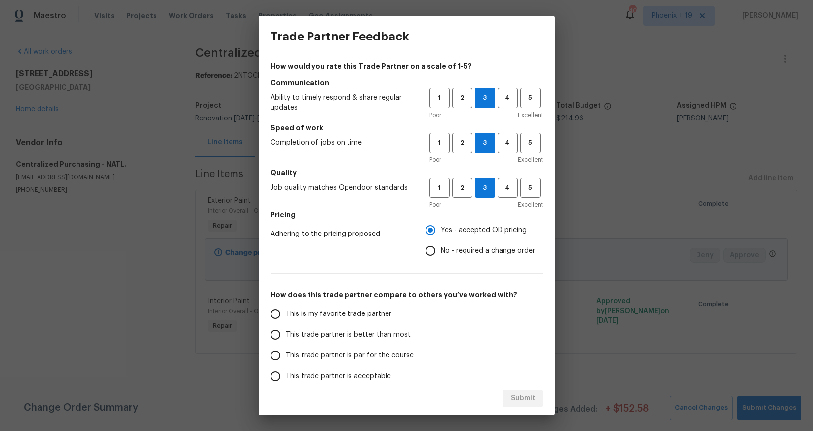
click at [286, 318] on input "This is my favorite trade partner" at bounding box center [275, 314] width 21 height 21
click at [512, 397] on span "Submit" at bounding box center [523, 399] width 24 height 12
radio input "true"
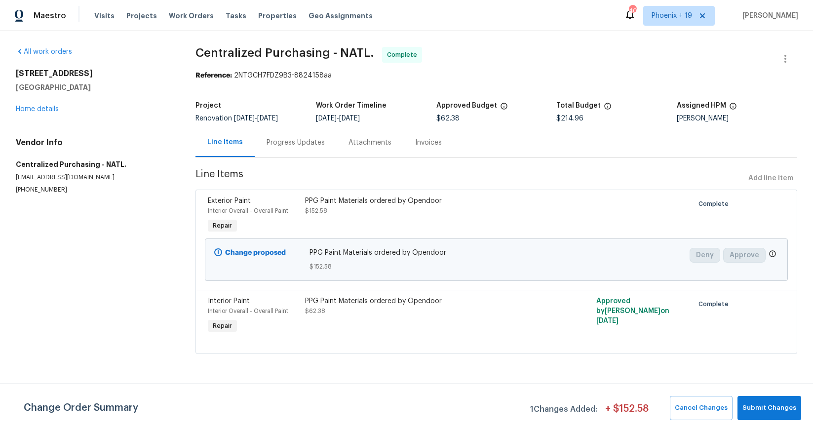
radio input "false"
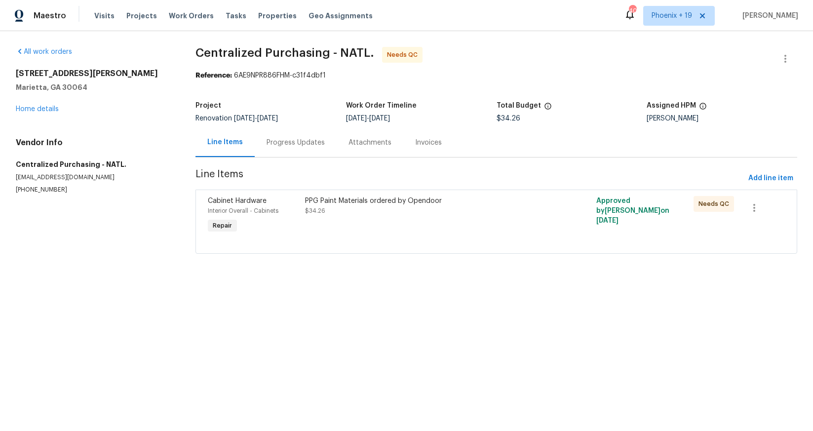
click at [547, 219] on div at bounding box center [569, 215] width 48 height 45
click at [531, 222] on div "PPG Paint Materials ordered by Opendoor $34.26" at bounding box center [423, 215] width 243 height 45
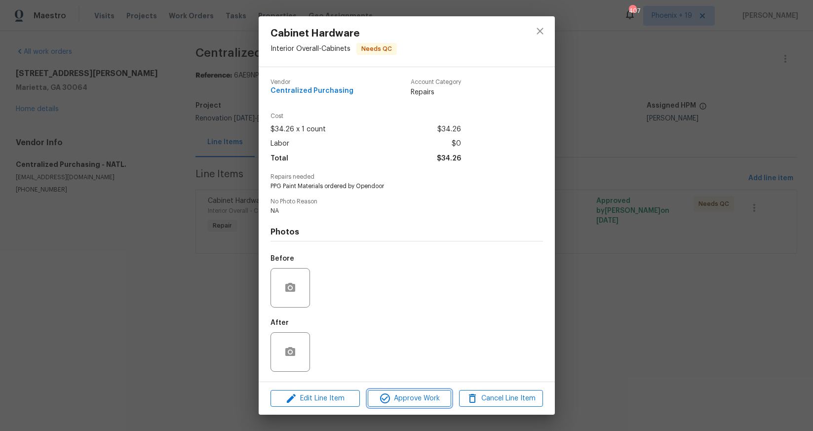
click at [444, 394] on span "Approve Work" at bounding box center [410, 399] width 78 height 12
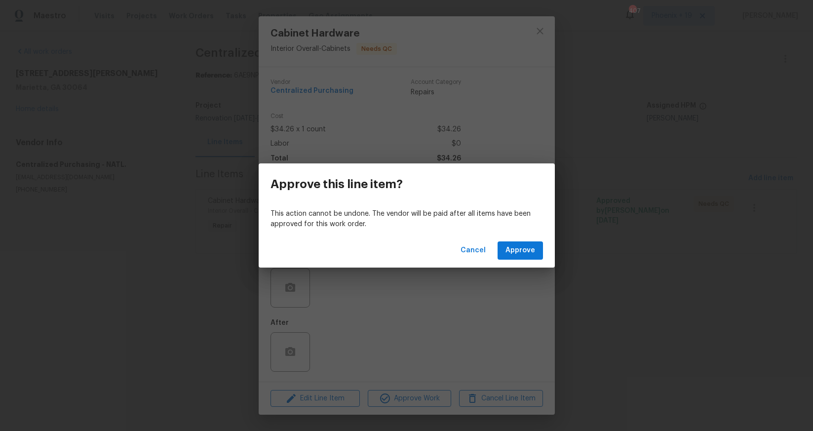
click at [508, 262] on div "Cancel Approve" at bounding box center [407, 251] width 296 height 34
click at [509, 253] on span "Approve" at bounding box center [521, 250] width 30 height 12
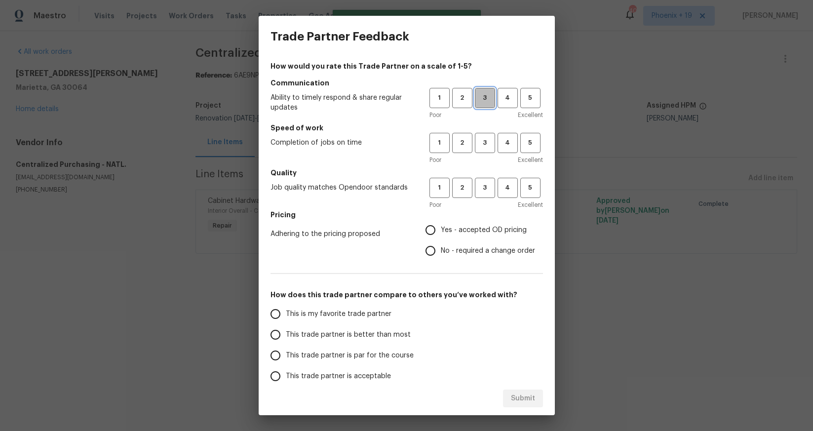
click at [486, 89] on button "3" at bounding box center [485, 98] width 20 height 20
drag, startPoint x: 495, startPoint y: 136, endPoint x: 497, endPoint y: 192, distance: 55.8
click at [495, 136] on div "1 2 3 4 5" at bounding box center [487, 143] width 114 height 20
click at [497, 194] on div "1 2 3 4 5" at bounding box center [487, 188] width 114 height 20
click at [490, 186] on span "3" at bounding box center [485, 187] width 18 height 11
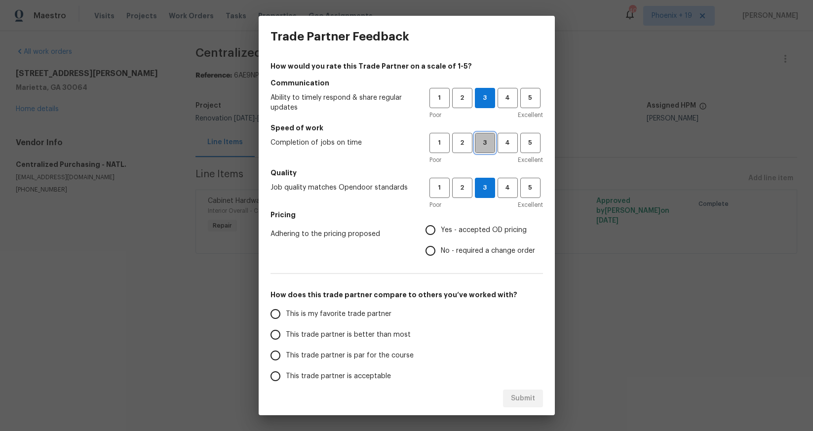
click at [492, 148] on span "3" at bounding box center [485, 142] width 18 height 11
click at [476, 225] on span "Yes - accepted OD pricing" at bounding box center [484, 230] width 86 height 10
click at [441, 225] on input "Yes - accepted OD pricing" at bounding box center [430, 230] width 21 height 21
radio input "true"
drag, startPoint x: 356, startPoint y: 307, endPoint x: 461, endPoint y: 350, distance: 113.6
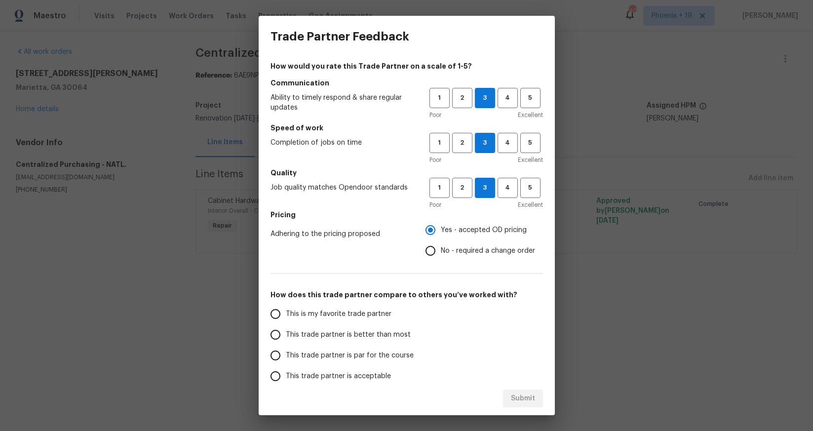
click at [356, 307] on label "This is my favorite trade partner" at bounding box center [343, 314] width 156 height 21
click at [286, 307] on input "This is my favorite trade partner" at bounding box center [275, 314] width 21 height 21
click at [530, 395] on span "Submit" at bounding box center [523, 399] width 24 height 12
radio input "true"
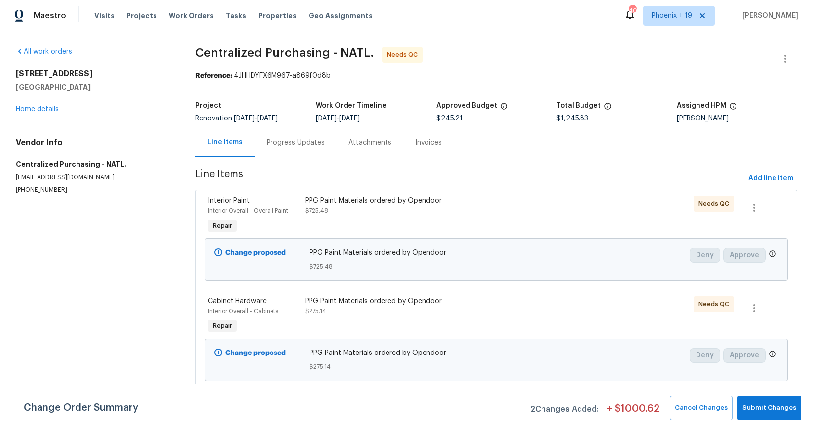
scroll to position [88, 0]
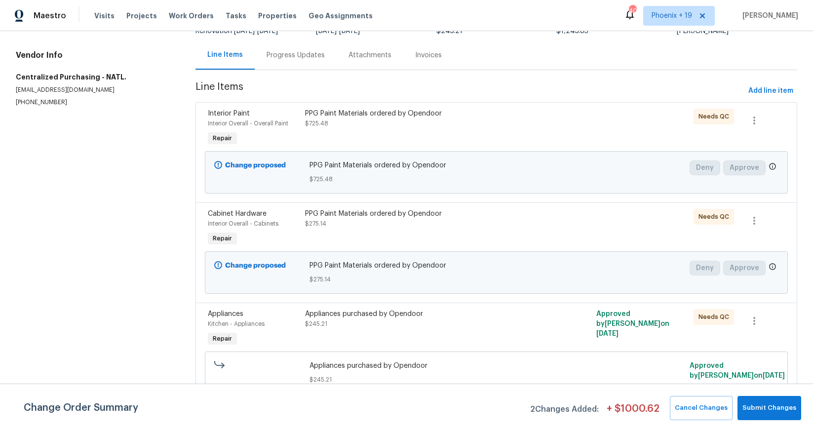
click at [481, 331] on div "Appliances purchased by Opendoor $245.21" at bounding box center [423, 328] width 243 height 45
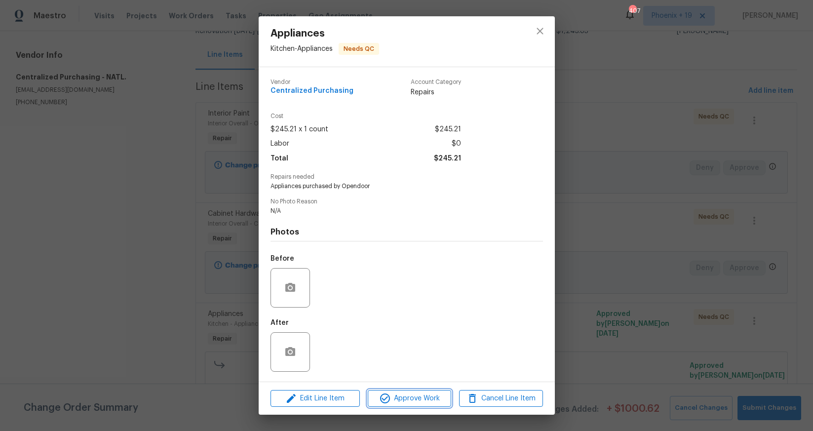
click at [423, 398] on span "Approve Work" at bounding box center [410, 399] width 78 height 12
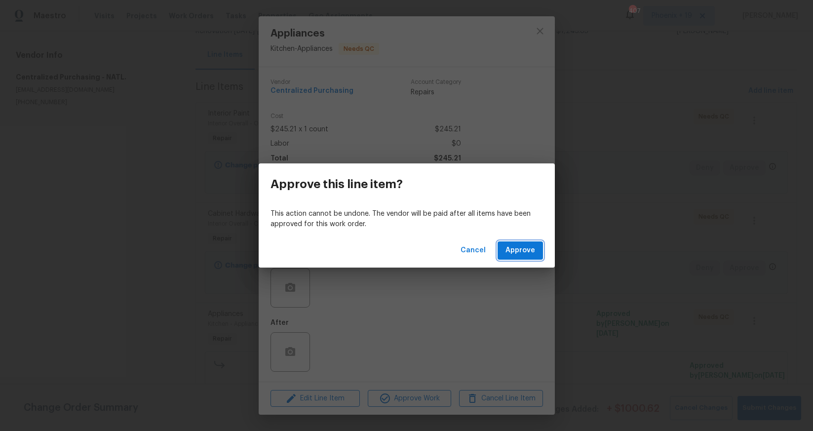
click at [515, 254] on span "Approve" at bounding box center [521, 250] width 30 height 12
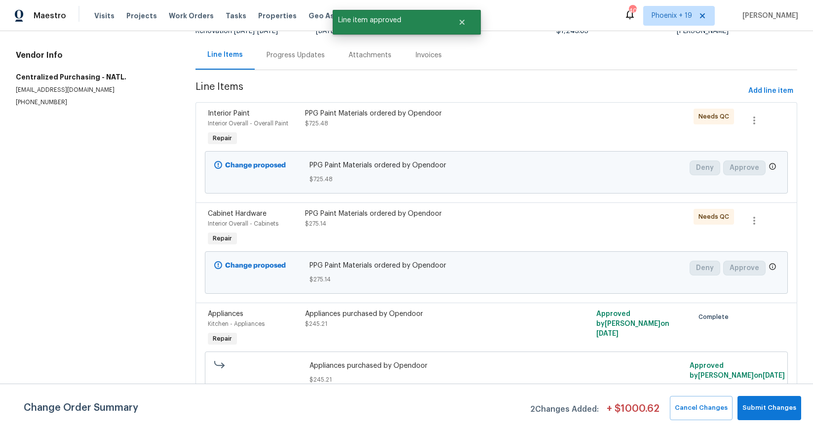
click at [513, 230] on div "PPG Paint Materials ordered by Opendoor $275.14" at bounding box center [423, 228] width 243 height 45
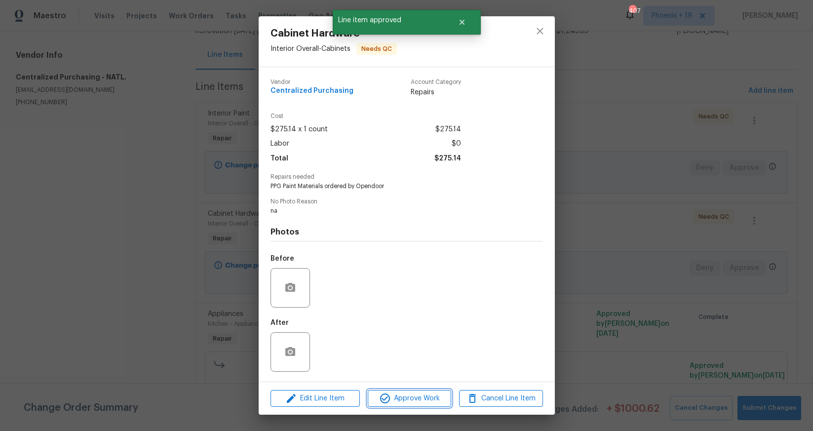
click at [439, 394] on span "Approve Work" at bounding box center [410, 399] width 78 height 12
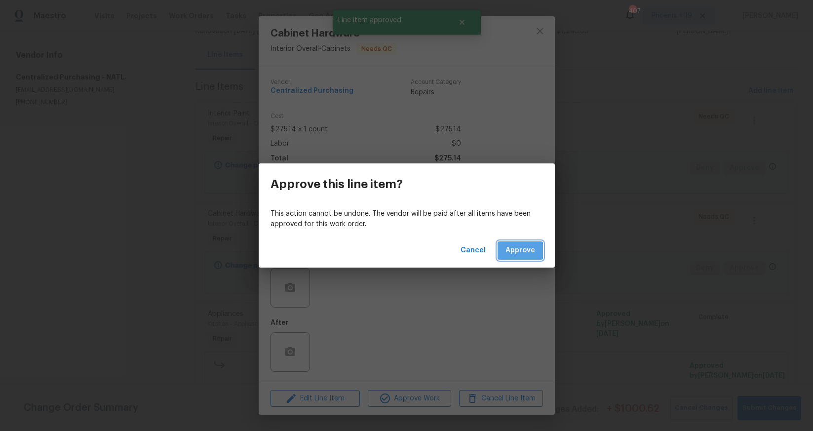
click at [513, 250] on span "Approve" at bounding box center [521, 250] width 30 height 12
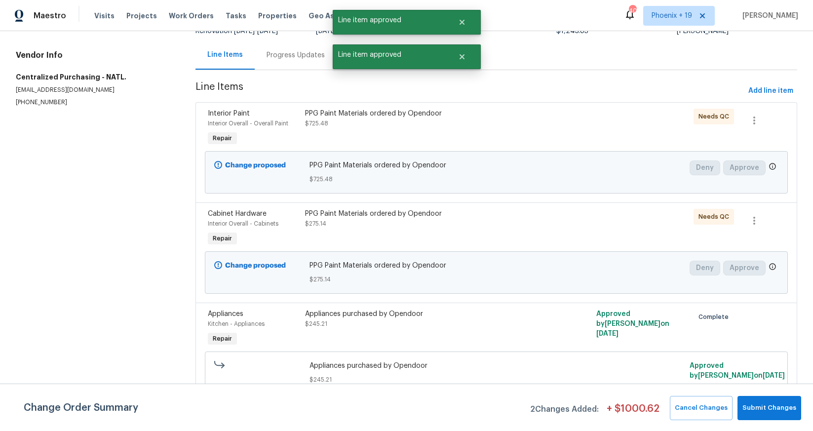
click at [514, 122] on div "PPG Paint Materials ordered by Opendoor $725.48" at bounding box center [423, 119] width 237 height 20
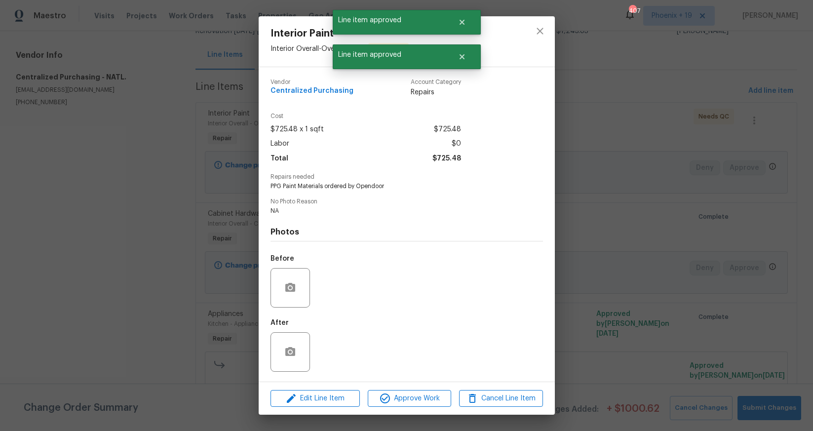
click at [408, 385] on div "Edit Line Item Approve Work Cancel Line Item" at bounding box center [407, 398] width 296 height 33
click at [410, 393] on span "Approve Work" at bounding box center [410, 399] width 78 height 12
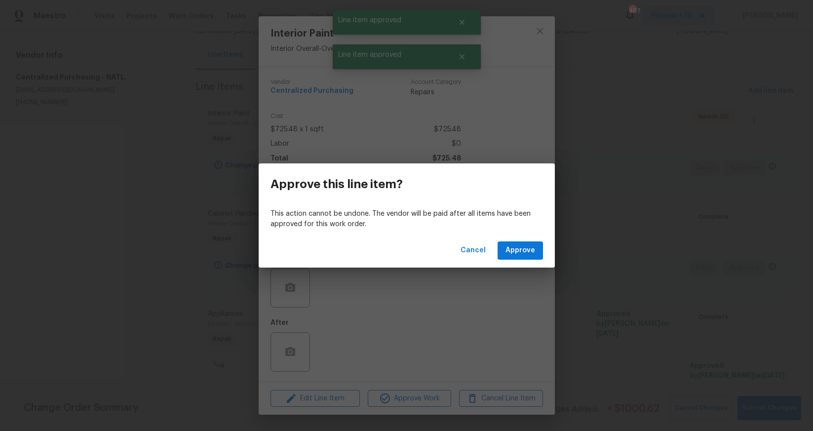
drag, startPoint x: 540, startPoint y: 237, endPoint x: 536, endPoint y: 248, distance: 11.6
click at [540, 237] on div "Cancel Approve" at bounding box center [407, 251] width 296 height 34
click at [536, 249] on button "Approve" at bounding box center [520, 250] width 45 height 18
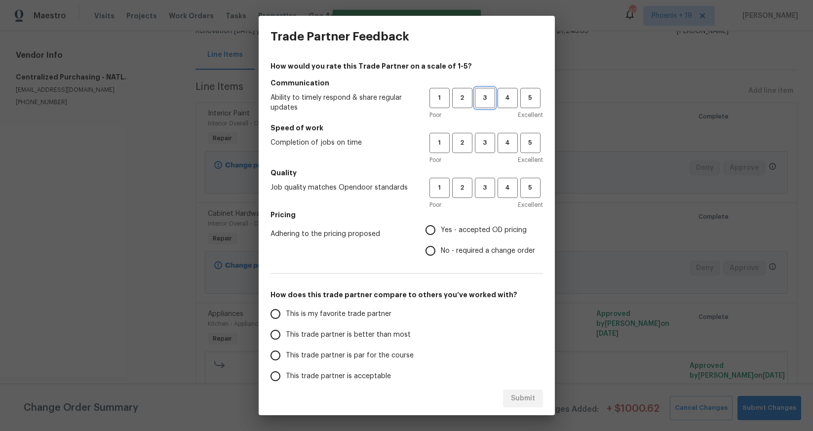
drag, startPoint x: 480, startPoint y: 94, endPoint x: 488, endPoint y: 149, distance: 55.4
click at [480, 95] on span "3" at bounding box center [485, 97] width 18 height 11
click at [488, 149] on button "3" at bounding box center [485, 142] width 20 height 20
drag, startPoint x: 482, startPoint y: 187, endPoint x: 473, endPoint y: 210, distance: 24.4
click at [482, 187] on span "3" at bounding box center [485, 186] width 18 height 11
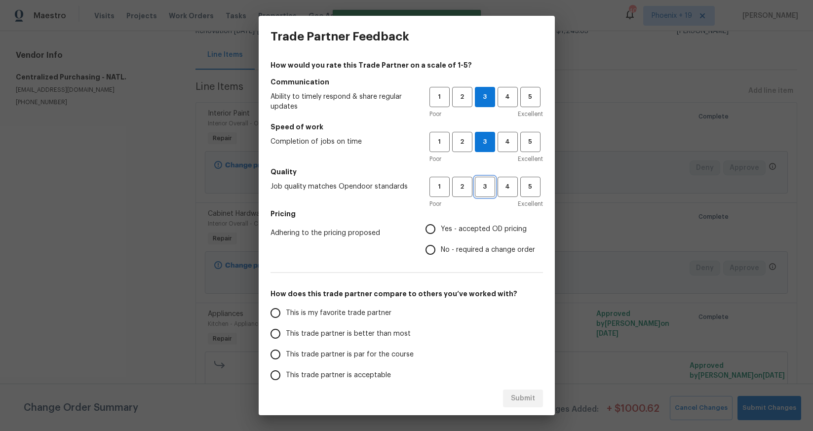
scroll to position [3, 0]
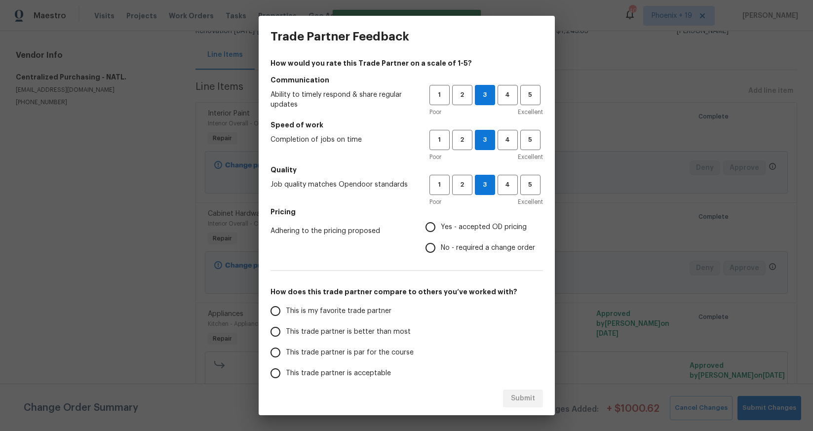
click at [447, 219] on label "Yes - accepted OD pricing" at bounding box center [477, 227] width 115 height 21
click at [441, 219] on input "Yes - accepted OD pricing" at bounding box center [430, 227] width 21 height 21
radio input "true"
drag, startPoint x: 372, startPoint y: 315, endPoint x: 402, endPoint y: 336, distance: 36.9
click at [372, 315] on span "This is my favorite trade partner" at bounding box center [339, 311] width 106 height 10
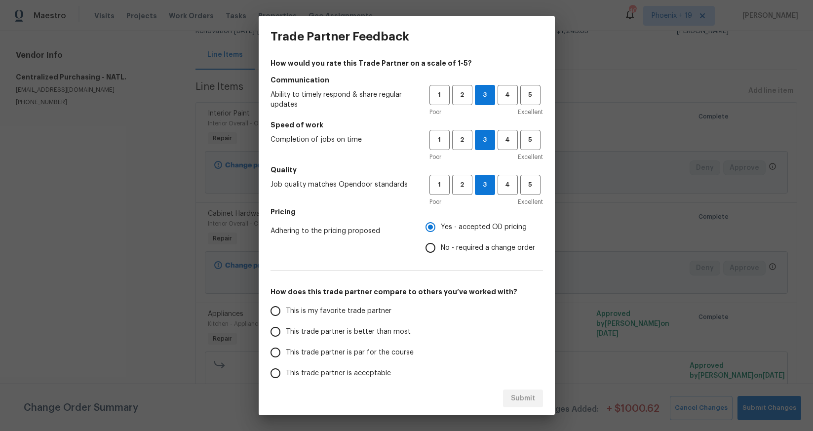
click at [286, 315] on input "This is my favorite trade partner" at bounding box center [275, 311] width 21 height 21
click at [535, 399] on span "Submit" at bounding box center [523, 399] width 24 height 12
radio input "true"
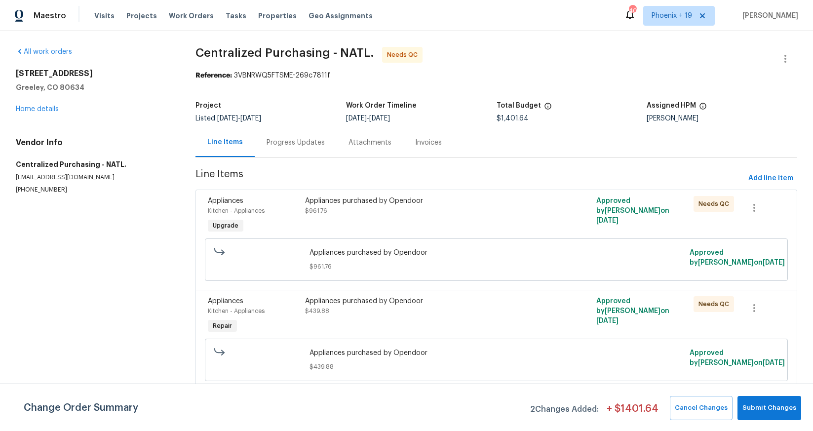
click at [452, 320] on div "Appliances purchased by Opendoor $439.88" at bounding box center [423, 315] width 243 height 45
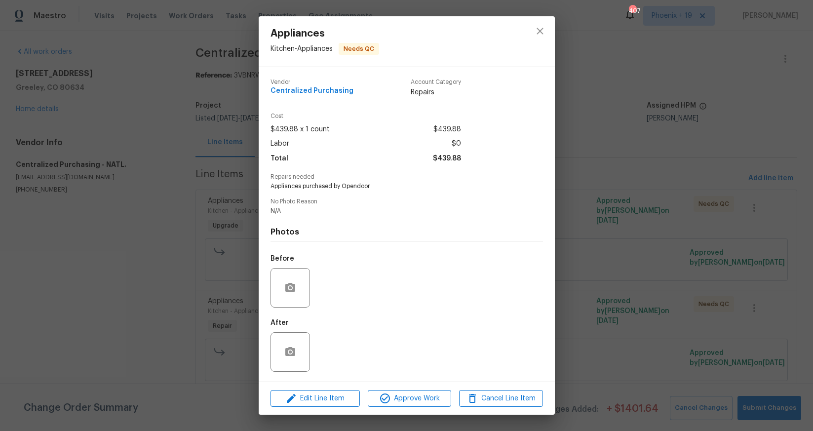
drag, startPoint x: 412, startPoint y: 383, endPoint x: 420, endPoint y: 396, distance: 14.8
click at [413, 384] on div "Edit Line Item Approve Work Cancel Line Item" at bounding box center [407, 398] width 296 height 33
click at [421, 396] on span "Approve Work" at bounding box center [410, 399] width 78 height 12
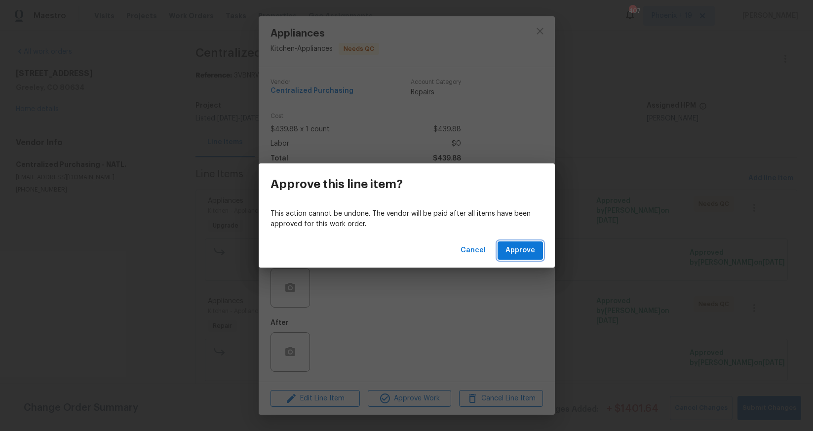
click at [512, 249] on span "Approve" at bounding box center [521, 250] width 30 height 12
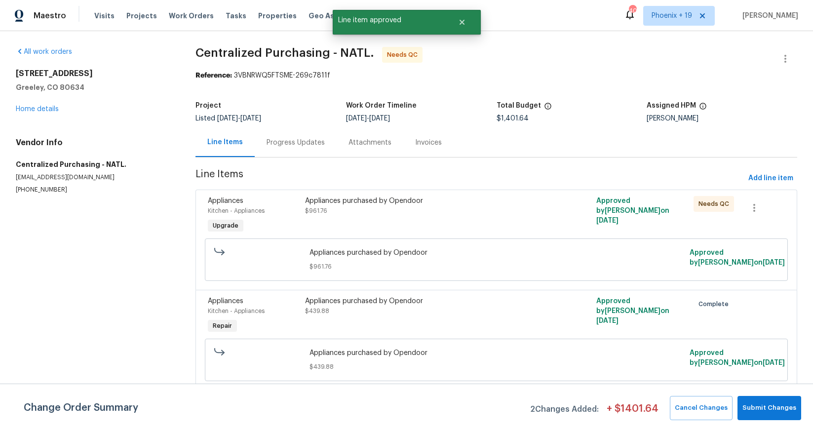
click at [464, 231] on div "Appliances purchased by Opendoor $961.76" at bounding box center [423, 215] width 243 height 45
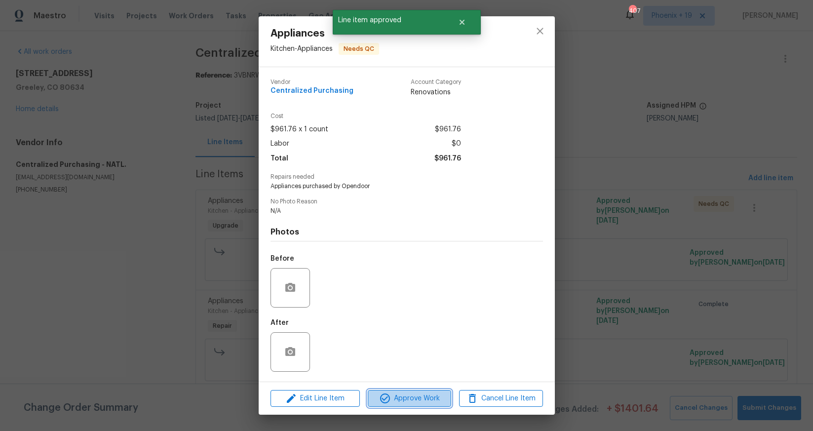
click at [425, 400] on span "Approve Work" at bounding box center [410, 399] width 78 height 12
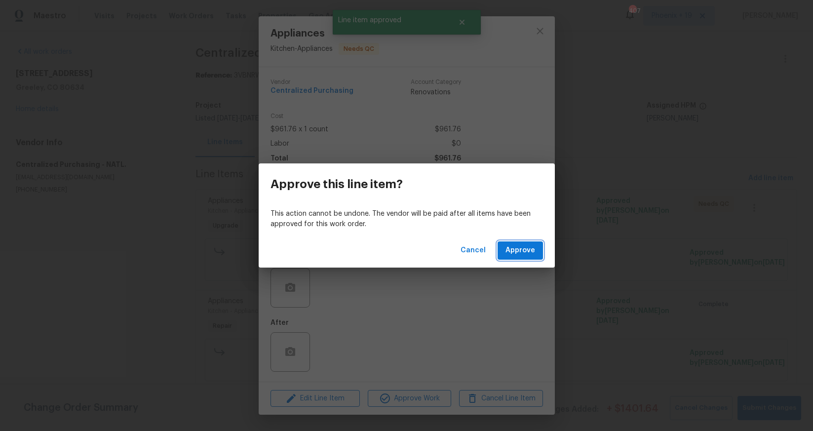
click at [505, 251] on button "Approve" at bounding box center [520, 250] width 45 height 18
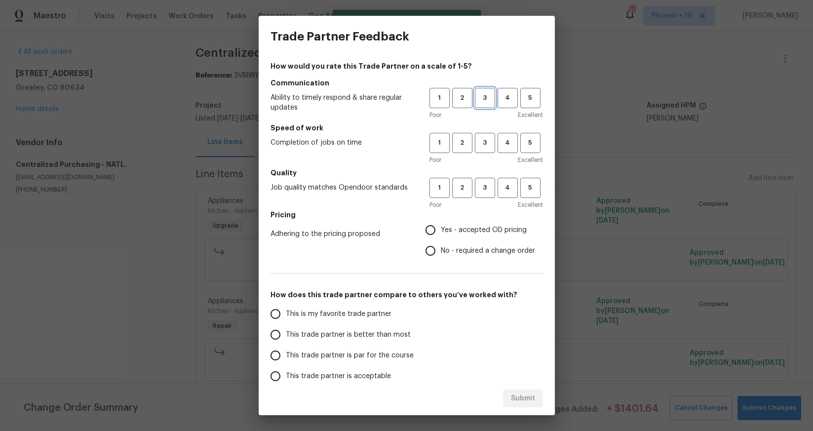
click at [486, 97] on span "3" at bounding box center [485, 97] width 18 height 11
click at [486, 145] on span "3" at bounding box center [485, 142] width 18 height 11
click at [485, 187] on span "3" at bounding box center [485, 187] width 18 height 11
click at [472, 240] on label "Yes - accepted OD pricing" at bounding box center [477, 230] width 115 height 21
click at [441, 240] on input "Yes - accepted OD pricing" at bounding box center [430, 230] width 21 height 21
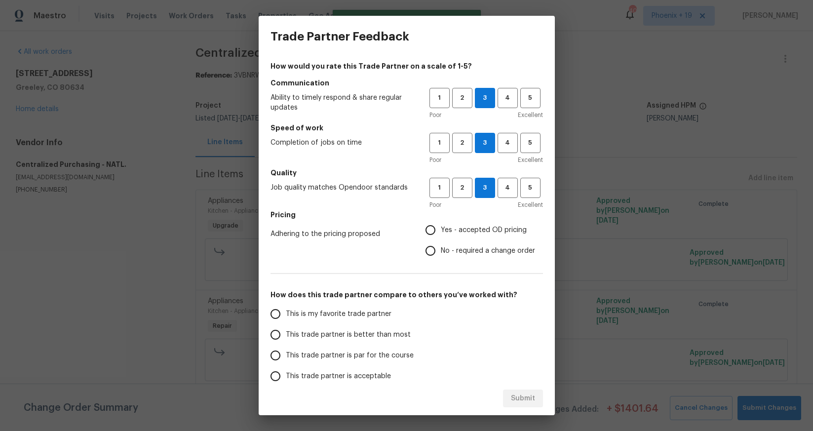
radio input "true"
click at [350, 313] on span "This is my favorite trade partner" at bounding box center [339, 314] width 106 height 10
click at [286, 313] on input "This is my favorite trade partner" at bounding box center [275, 314] width 21 height 21
click at [517, 400] on span "Submit" at bounding box center [523, 399] width 24 height 12
radio input "true"
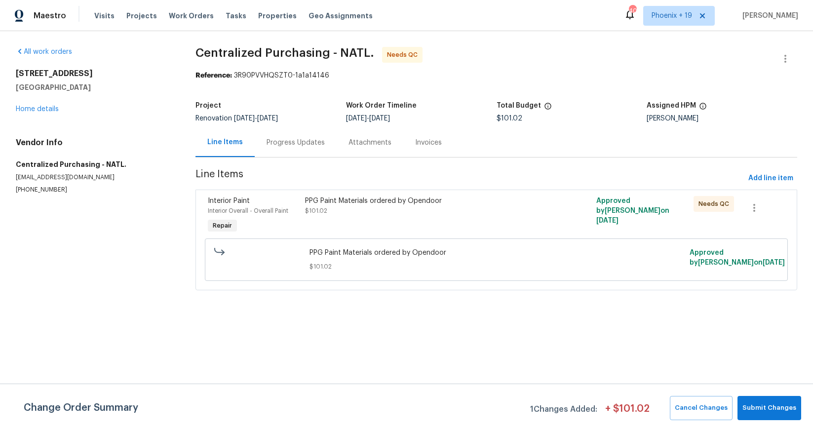
click at [476, 215] on div "PPG Paint Materials ordered by Opendoor $101.02" at bounding box center [423, 206] width 237 height 20
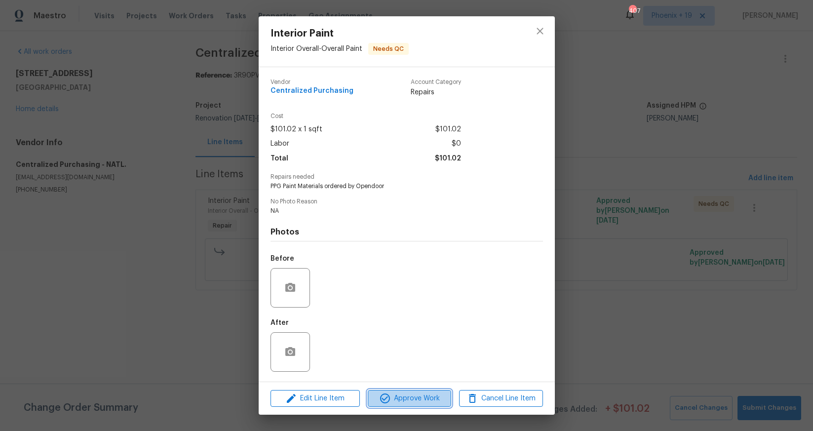
click at [406, 405] on button "Approve Work" at bounding box center [409, 398] width 83 height 17
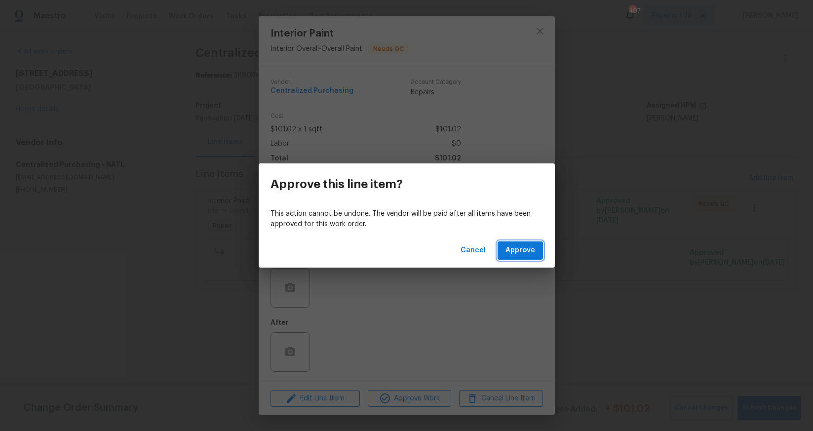
click at [533, 256] on span "Approve" at bounding box center [521, 250] width 30 height 12
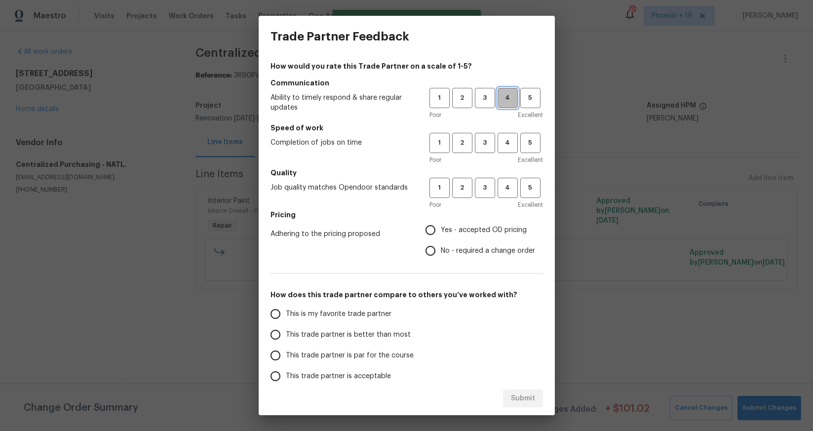
click at [499, 97] on span "4" at bounding box center [508, 97] width 18 height 11
click at [493, 99] on span "3" at bounding box center [485, 97] width 18 height 11
drag, startPoint x: 492, startPoint y: 148, endPoint x: 491, endPoint y: 187, distance: 39.5
click at [492, 148] on span "3" at bounding box center [485, 142] width 18 height 11
click at [491, 192] on span "3" at bounding box center [485, 187] width 18 height 11
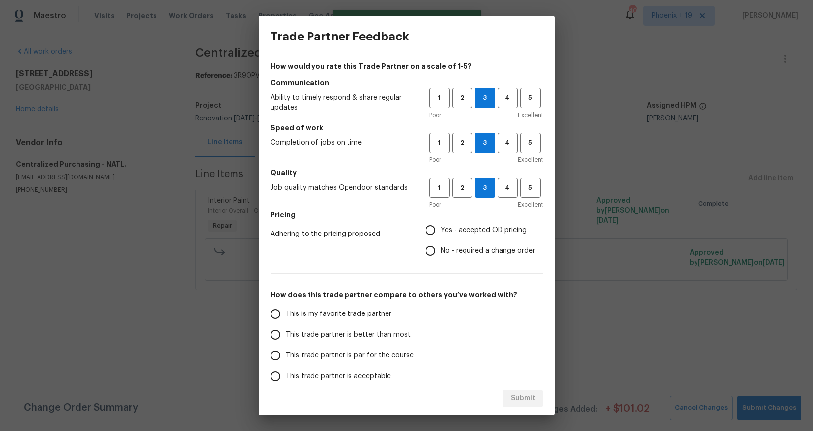
click at [480, 218] on h5 "Pricing" at bounding box center [407, 215] width 273 height 10
click at [479, 229] on span "Yes - accepted OD pricing" at bounding box center [484, 230] width 86 height 10
click at [441, 229] on input "Yes - accepted OD pricing" at bounding box center [430, 230] width 21 height 21
radio input "true"
click at [365, 295] on h5 "How does this trade partner compare to others you’ve worked with?" at bounding box center [407, 295] width 273 height 10
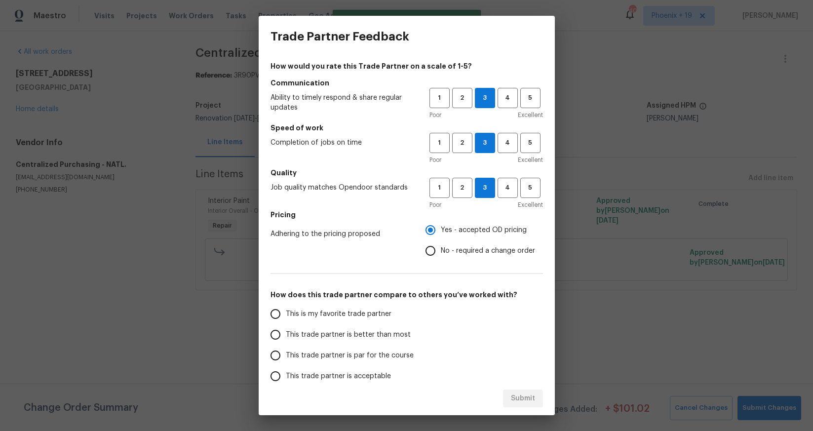
click at [369, 318] on span "This is my favorite trade partner" at bounding box center [339, 314] width 106 height 10
click at [286, 318] on input "This is my favorite trade partner" at bounding box center [275, 314] width 21 height 21
click at [515, 396] on span "Submit" at bounding box center [523, 399] width 24 height 12
radio input "true"
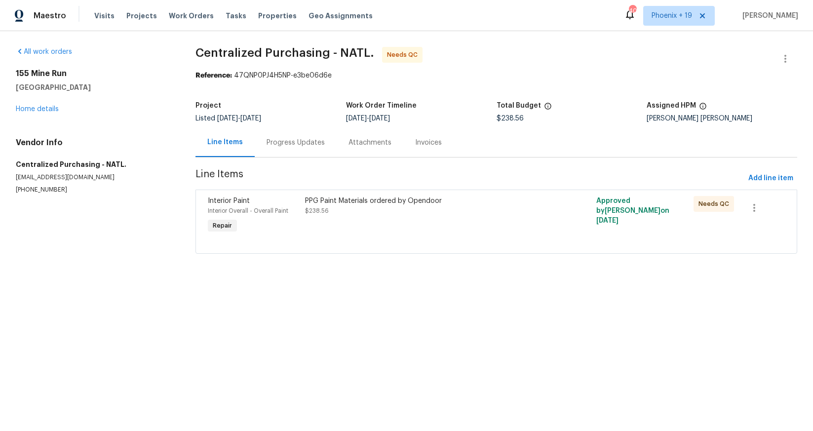
click at [514, 201] on div "PPG Paint Materials ordered by Opendoor" at bounding box center [423, 201] width 237 height 10
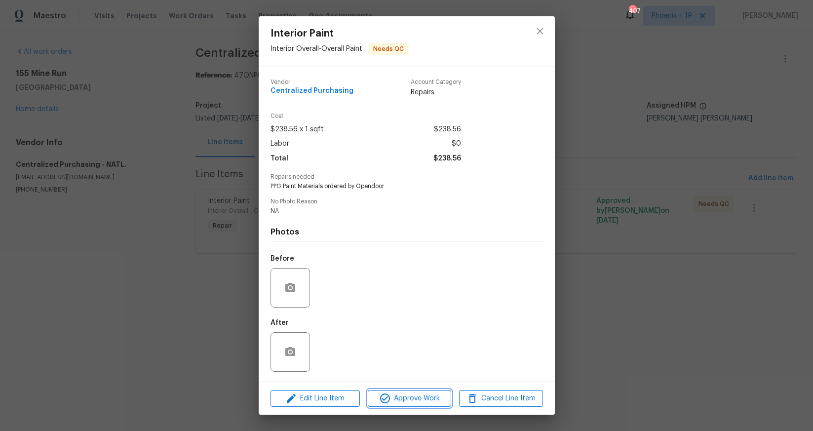
click at [449, 395] on button "Approve Work" at bounding box center [409, 398] width 83 height 17
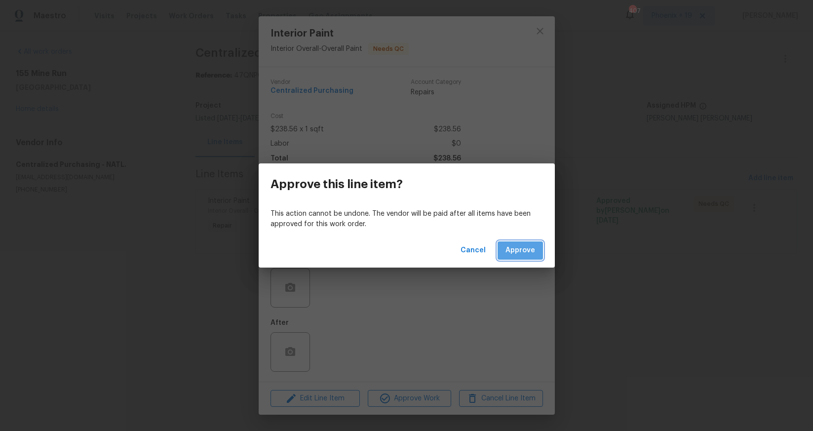
click at [525, 254] on span "Approve" at bounding box center [521, 250] width 30 height 12
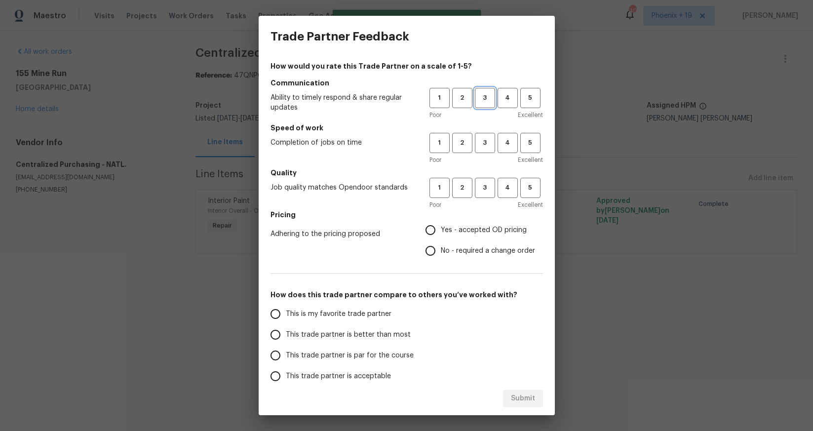
drag, startPoint x: 488, startPoint y: 96, endPoint x: 493, endPoint y: 155, distance: 58.5
click at [488, 97] on span "3" at bounding box center [485, 97] width 18 height 11
drag, startPoint x: 484, startPoint y: 140, endPoint x: 490, endPoint y: 187, distance: 46.8
click at [485, 140] on span "3" at bounding box center [485, 142] width 18 height 11
click at [490, 187] on span "3" at bounding box center [485, 187] width 18 height 11
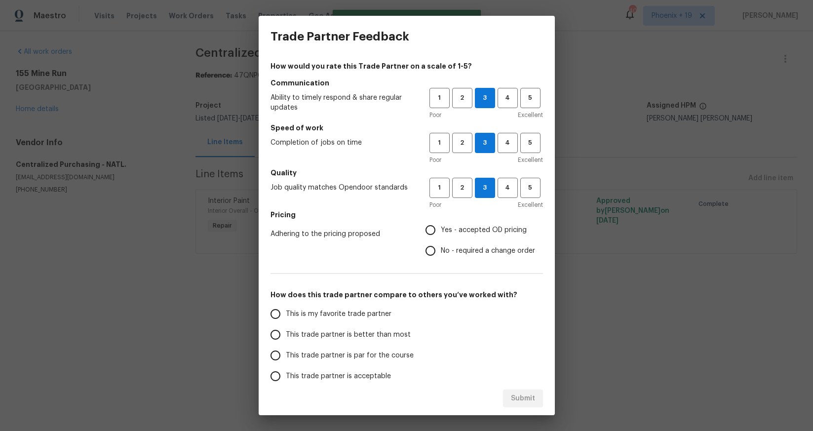
click at [474, 221] on label "Yes - accepted OD pricing" at bounding box center [477, 230] width 115 height 21
click at [441, 221] on input "Yes - accepted OD pricing" at bounding box center [430, 230] width 21 height 21
radio input "true"
click at [333, 317] on span "This is my favorite trade partner" at bounding box center [339, 314] width 106 height 10
click at [286, 317] on input "This is my favorite trade partner" at bounding box center [275, 314] width 21 height 21
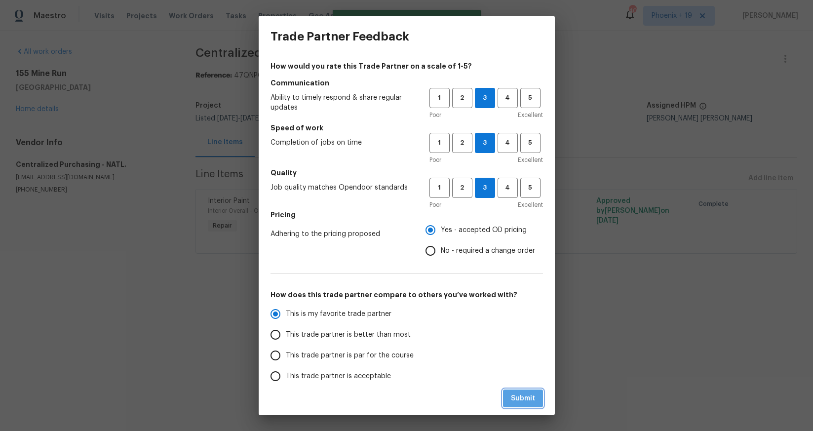
click at [530, 393] on span "Submit" at bounding box center [523, 399] width 24 height 12
radio input "true"
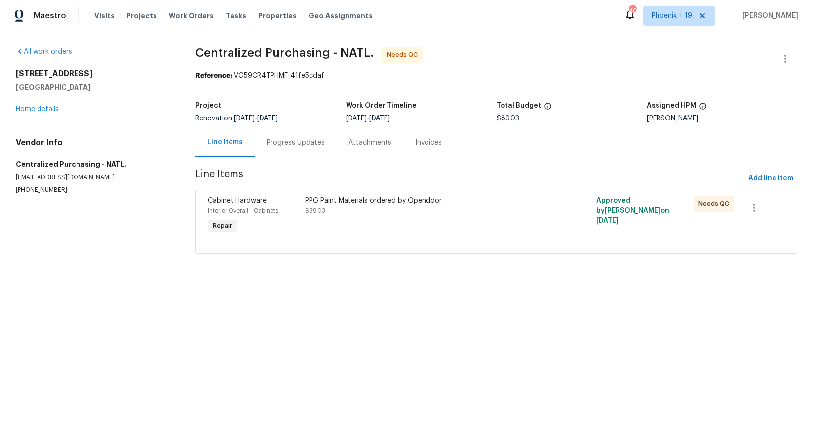
click at [480, 205] on div "PPG Paint Materials ordered by Opendoor" at bounding box center [423, 201] width 237 height 10
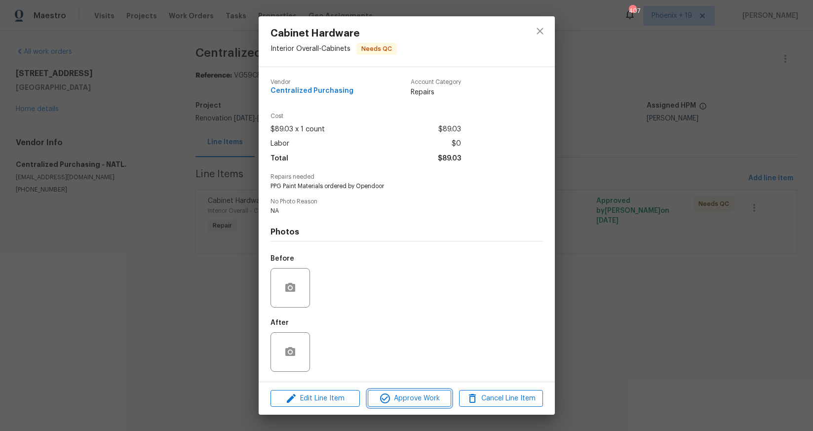
click at [401, 402] on span "Approve Work" at bounding box center [410, 399] width 78 height 12
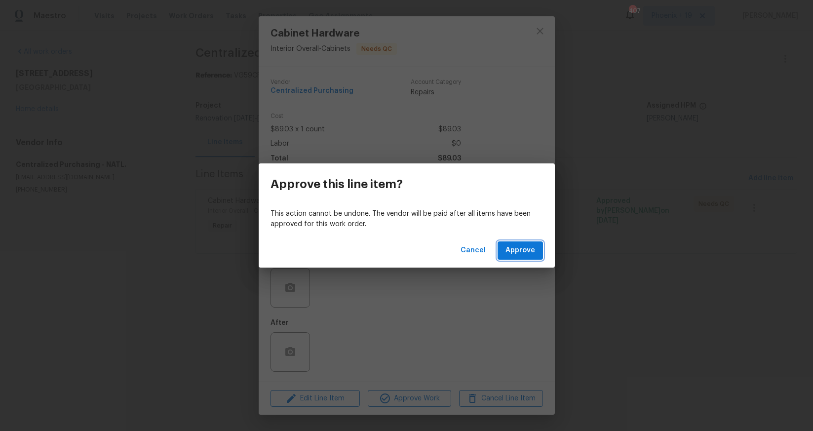
click at [501, 244] on button "Approve" at bounding box center [520, 250] width 45 height 18
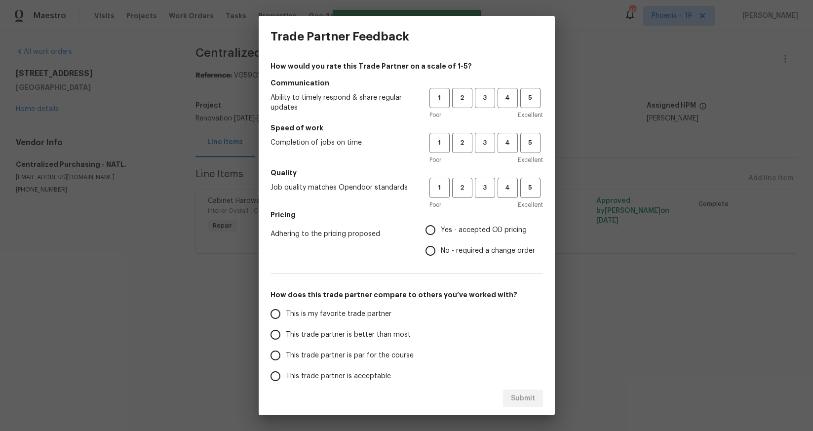
click at [488, 109] on div "1 2 3 4 5 Poor Excellent" at bounding box center [487, 104] width 114 height 32
drag, startPoint x: 488, startPoint y: 106, endPoint x: 492, endPoint y: 147, distance: 40.6
click at [488, 108] on div "1 2 3 4 5 Poor Excellent" at bounding box center [487, 104] width 114 height 32
drag, startPoint x: 492, startPoint y: 149, endPoint x: 491, endPoint y: 191, distance: 41.5
click at [492, 150] on button "3" at bounding box center [485, 143] width 20 height 20
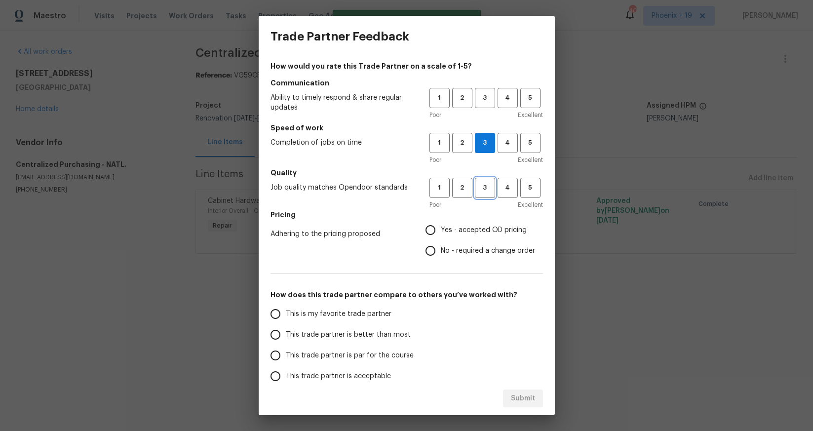
click at [490, 196] on button "3" at bounding box center [485, 188] width 20 height 20
drag, startPoint x: 472, startPoint y: 239, endPoint x: 484, endPoint y: 155, distance: 84.9
click at [471, 238] on label "Yes - accepted OD pricing" at bounding box center [477, 230] width 115 height 21
click at [441, 238] on input "Yes - accepted OD pricing" at bounding box center [430, 230] width 21 height 21
radio input "true"
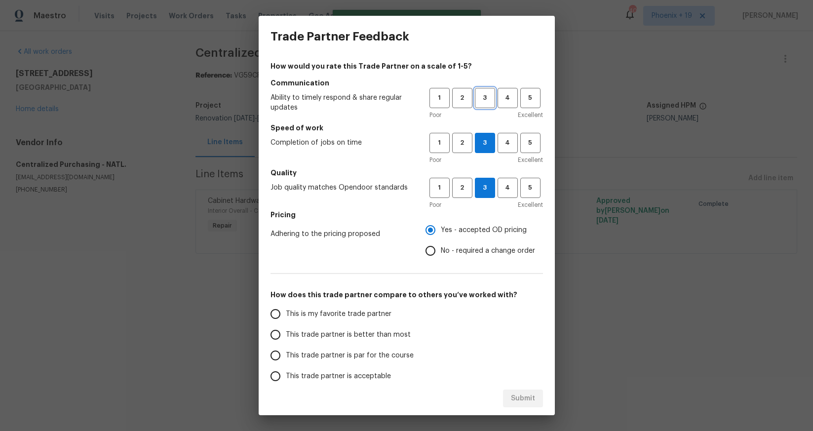
click at [491, 101] on span "3" at bounding box center [485, 97] width 18 height 11
drag, startPoint x: 361, startPoint y: 307, endPoint x: 428, endPoint y: 348, distance: 77.8
click at [362, 307] on label "This is my favorite trade partner" at bounding box center [343, 314] width 156 height 21
click at [286, 307] on input "This is my favorite trade partner" at bounding box center [275, 314] width 21 height 21
click at [531, 405] on button "Submit" at bounding box center [523, 399] width 40 height 18
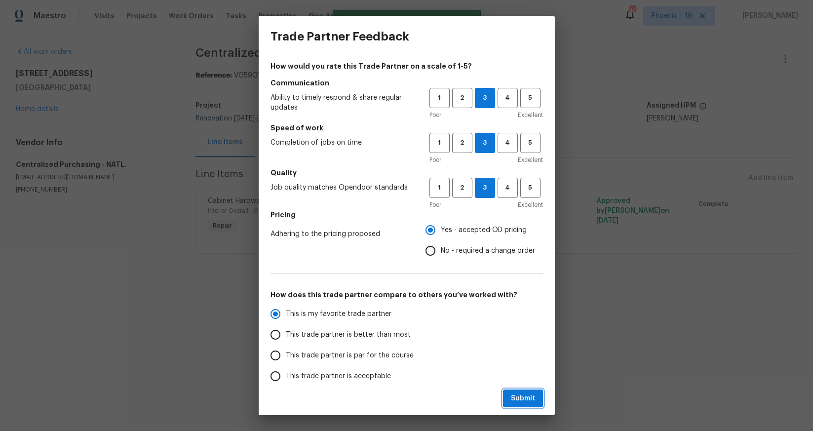
radio input "true"
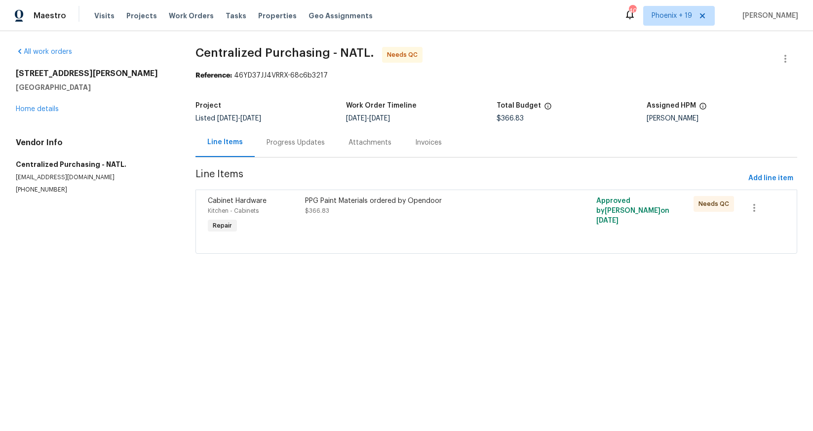
click at [432, 226] on div "PPG Paint Materials ordered by Opendoor $366.83" at bounding box center [423, 215] width 243 height 45
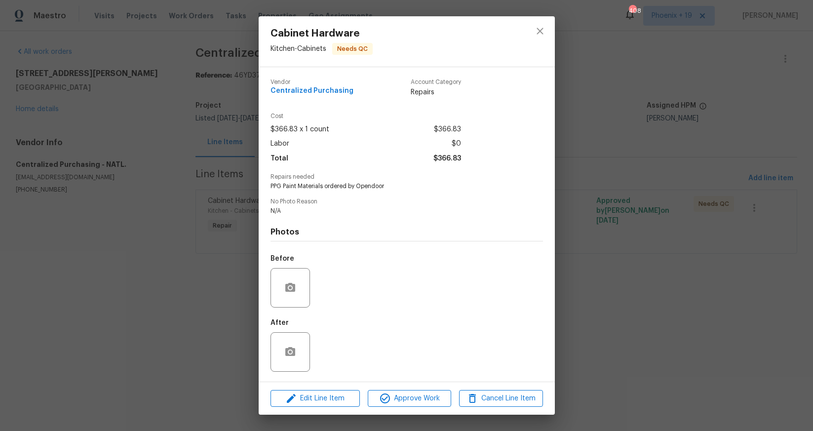
drag, startPoint x: 410, startPoint y: 389, endPoint x: 525, endPoint y: 367, distance: 117.1
click at [412, 389] on div "Edit Line Item Approve Work Cancel Line Item" at bounding box center [407, 398] width 296 height 33
click at [431, 394] on span "Approve Work" at bounding box center [410, 399] width 78 height 12
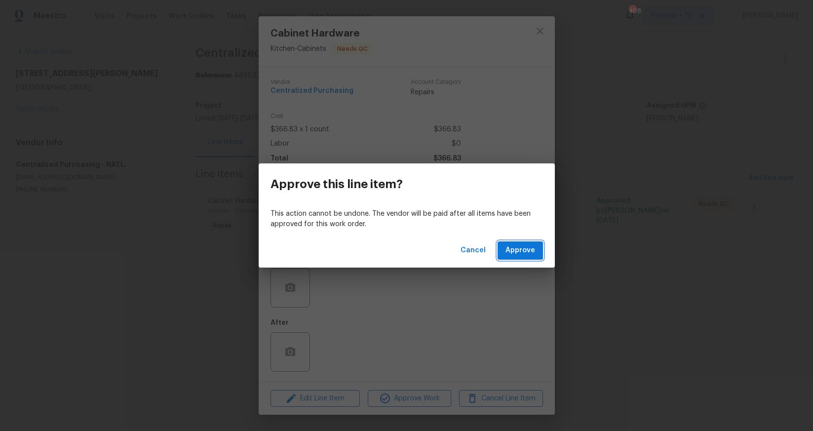
click at [536, 249] on button "Approve" at bounding box center [520, 250] width 45 height 18
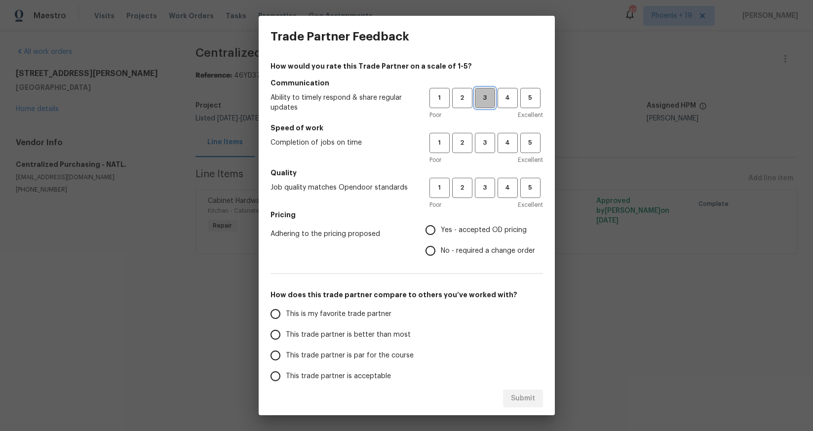
drag, startPoint x: 483, startPoint y: 102, endPoint x: 487, endPoint y: 142, distance: 39.7
click at [483, 102] on span "3" at bounding box center [485, 97] width 18 height 11
drag, startPoint x: 487, startPoint y: 142, endPoint x: 488, endPoint y: 190, distance: 47.4
click at [487, 142] on span "3" at bounding box center [485, 142] width 18 height 11
click at [488, 190] on span "3" at bounding box center [485, 187] width 18 height 11
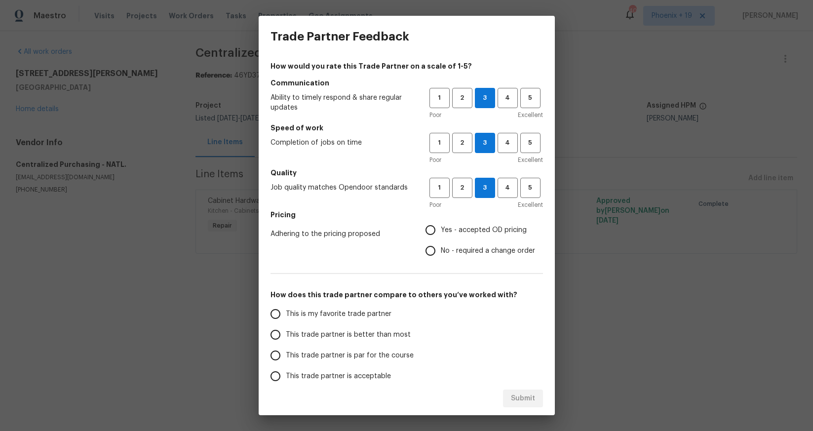
click at [460, 229] on span "Yes - accepted OD pricing" at bounding box center [484, 230] width 86 height 10
click at [441, 229] on input "Yes - accepted OD pricing" at bounding box center [430, 230] width 21 height 21
radio input "true"
drag, startPoint x: 367, startPoint y: 314, endPoint x: 380, endPoint y: 318, distance: 13.0
click at [368, 314] on span "This is my favorite trade partner" at bounding box center [339, 314] width 106 height 10
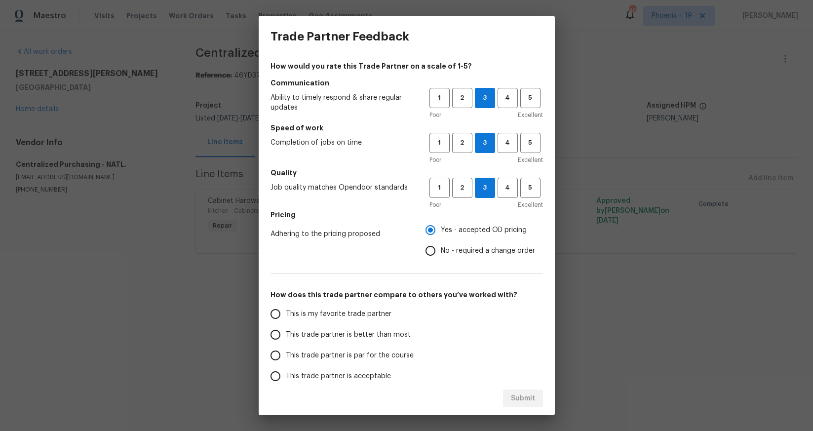
click at [286, 314] on input "This is my favorite trade partner" at bounding box center [275, 314] width 21 height 21
drag, startPoint x: 537, startPoint y: 407, endPoint x: 569, endPoint y: 399, distance: 32.6
click at [537, 407] on button "Submit" at bounding box center [523, 399] width 40 height 18
radio input "true"
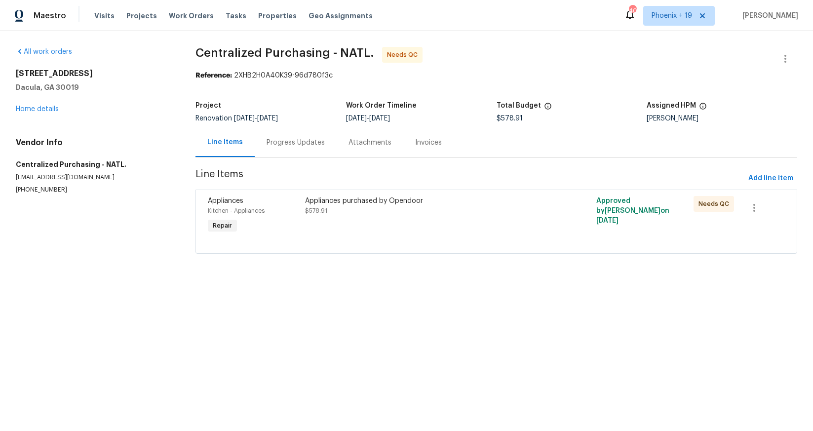
click at [458, 207] on div "Appliances purchased by Opendoor $578.91" at bounding box center [423, 206] width 237 height 20
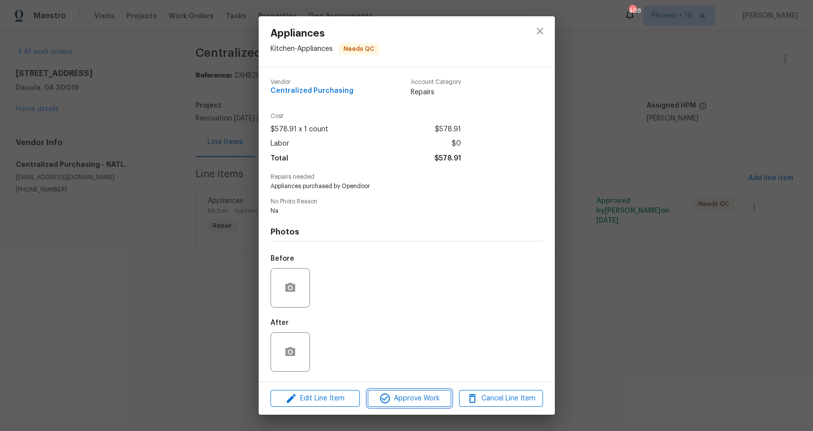
click at [420, 397] on span "Approve Work" at bounding box center [410, 399] width 78 height 12
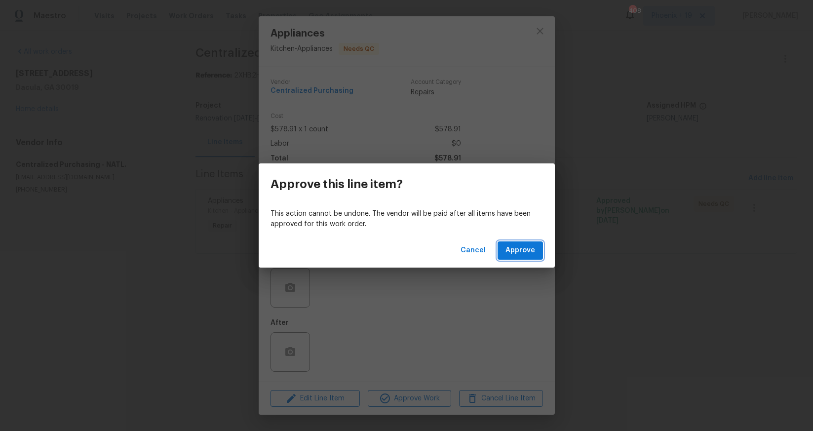
click at [516, 257] on button "Approve" at bounding box center [520, 250] width 45 height 18
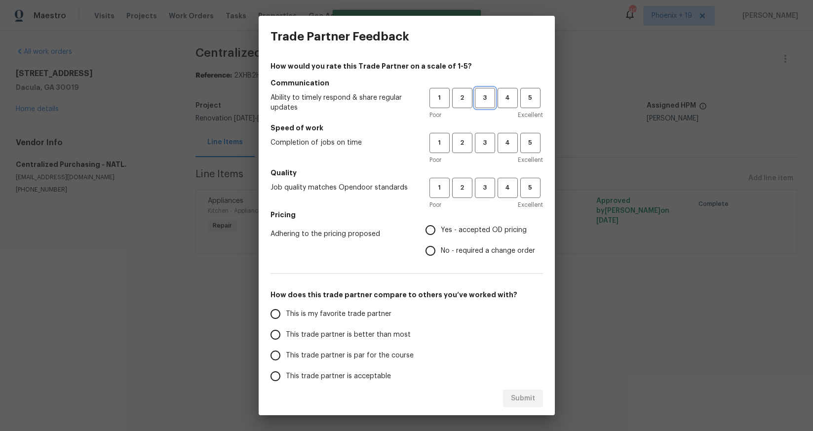
click at [490, 94] on span "3" at bounding box center [485, 97] width 18 height 11
drag, startPoint x: 490, startPoint y: 142, endPoint x: 484, endPoint y: 184, distance: 41.8
click at [489, 144] on span "3" at bounding box center [485, 142] width 18 height 11
click at [483, 190] on span "3" at bounding box center [485, 187] width 18 height 11
click at [470, 224] on label "Yes - accepted OD pricing" at bounding box center [477, 230] width 115 height 21
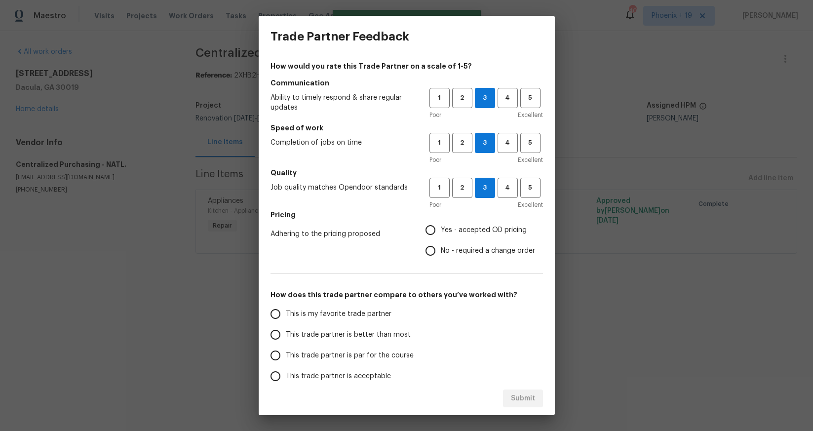
click at [441, 224] on input "Yes - accepted OD pricing" at bounding box center [430, 230] width 21 height 21
radio input "true"
click at [334, 314] on span "This is my favorite trade partner" at bounding box center [339, 314] width 106 height 10
click at [286, 314] on input "This is my favorite trade partner" at bounding box center [275, 314] width 21 height 21
click at [521, 395] on span "Submit" at bounding box center [523, 399] width 24 height 12
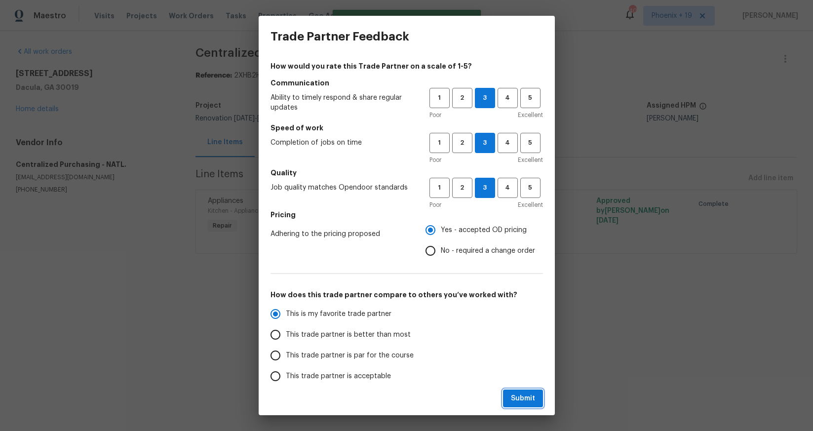
radio input "true"
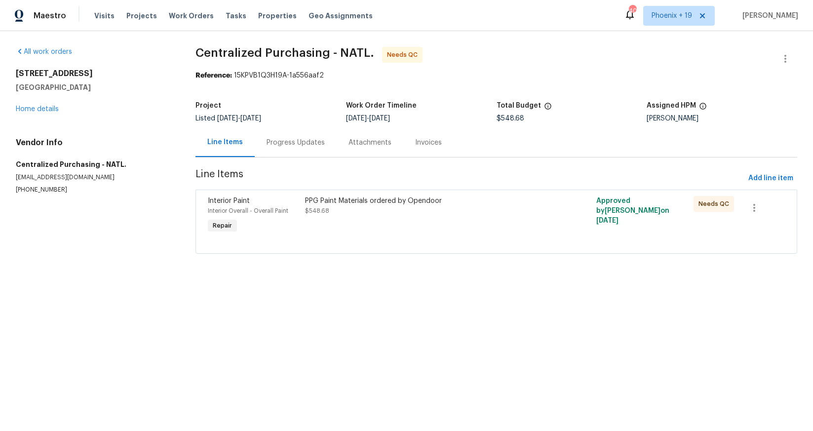
click at [436, 222] on div "PPG Paint Materials ordered by Opendoor $548.68" at bounding box center [423, 215] width 243 height 45
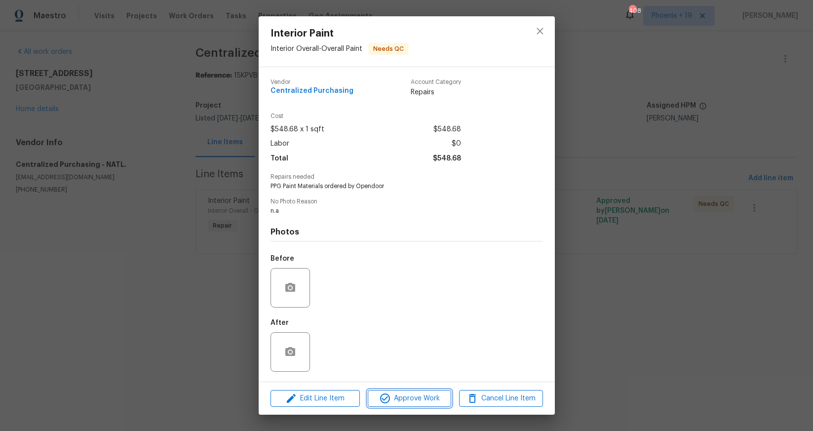
click at [429, 399] on span "Approve Work" at bounding box center [410, 399] width 78 height 12
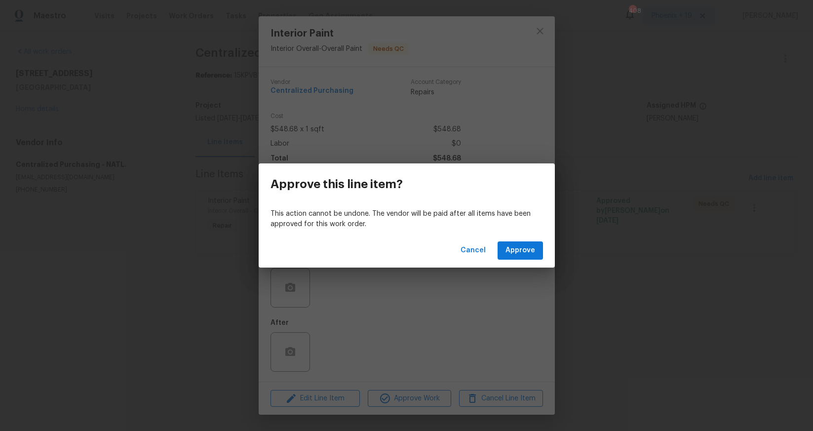
click at [517, 240] on div "Cancel Approve" at bounding box center [407, 251] width 296 height 34
click at [518, 242] on button "Approve" at bounding box center [520, 250] width 45 height 18
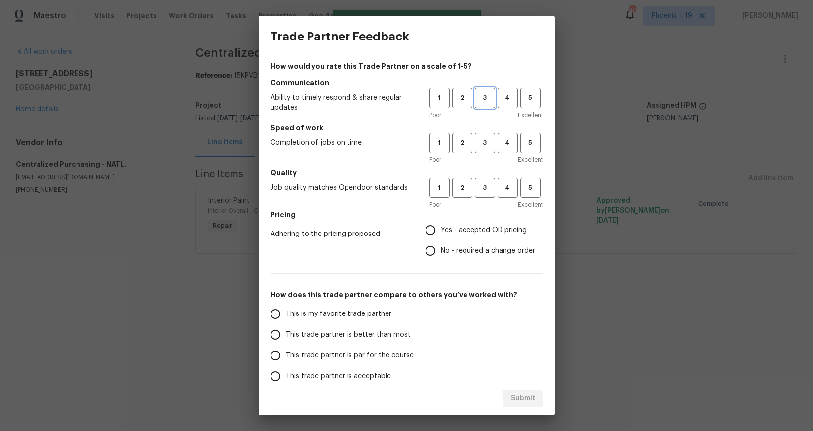
click at [480, 99] on span "3" at bounding box center [485, 97] width 18 height 11
drag, startPoint x: 484, startPoint y: 146, endPoint x: 484, endPoint y: 192, distance: 45.4
click at [484, 147] on span "3" at bounding box center [485, 142] width 18 height 11
click at [484, 193] on span "3" at bounding box center [485, 187] width 18 height 11
click at [458, 239] on label "Yes - accepted OD pricing" at bounding box center [477, 230] width 115 height 21
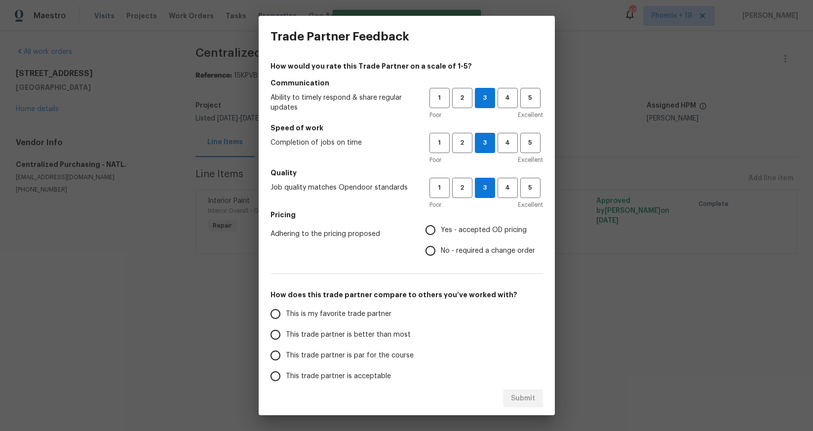
click at [441, 239] on input "Yes - accepted OD pricing" at bounding box center [430, 230] width 21 height 21
radio input "true"
click at [312, 321] on label "This is my favorite trade partner" at bounding box center [343, 314] width 156 height 21
click at [286, 321] on input "This is my favorite trade partner" at bounding box center [275, 314] width 21 height 21
drag, startPoint x: 520, startPoint y: 400, endPoint x: 538, endPoint y: 397, distance: 18.0
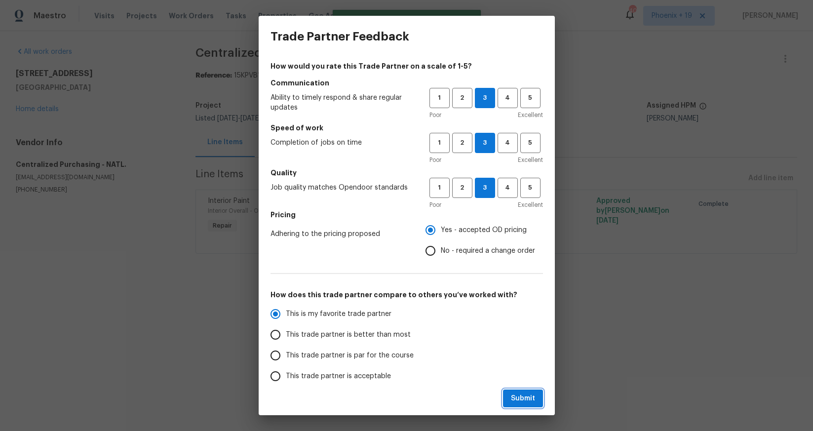
click at [520, 400] on span "Submit" at bounding box center [523, 399] width 24 height 12
radio input "true"
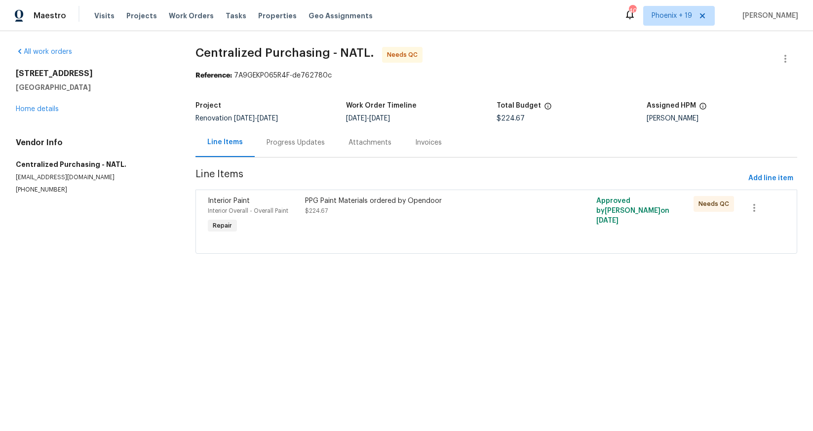
click at [500, 228] on div "PPG Paint Materials ordered by Opendoor $224.67" at bounding box center [423, 215] width 243 height 45
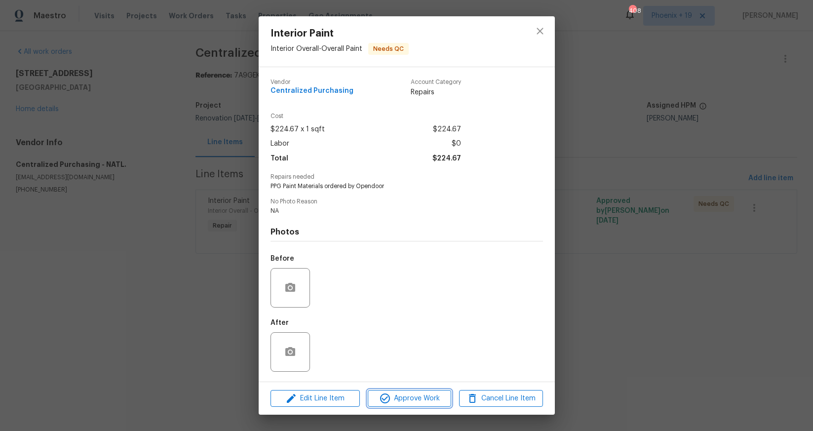
click at [409, 401] on span "Approve Work" at bounding box center [410, 399] width 78 height 12
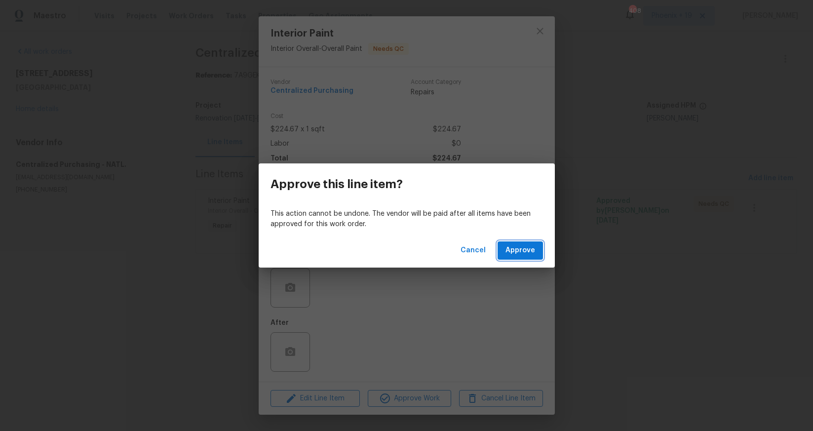
drag, startPoint x: 529, startPoint y: 246, endPoint x: 534, endPoint y: 251, distance: 6.3
click at [529, 246] on span "Approve" at bounding box center [521, 250] width 30 height 12
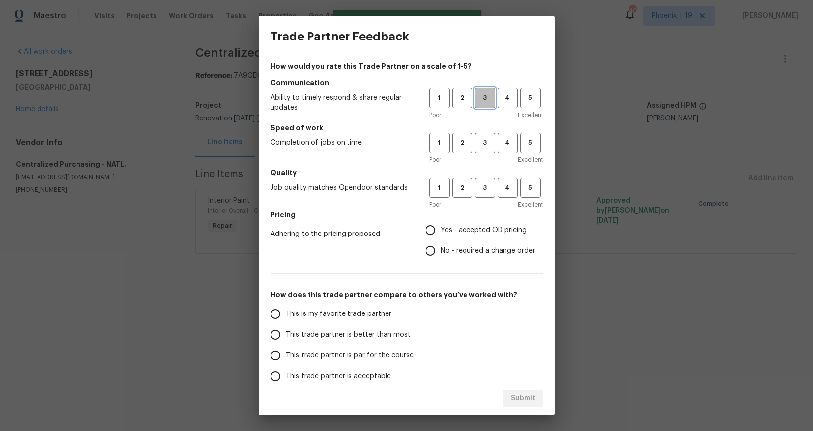
drag, startPoint x: 487, startPoint y: 104, endPoint x: 488, endPoint y: 141, distance: 36.5
click at [487, 106] on button "3" at bounding box center [485, 98] width 20 height 20
drag, startPoint x: 487, startPoint y: 152, endPoint x: 488, endPoint y: 158, distance: 6.0
click at [487, 152] on button "3" at bounding box center [485, 143] width 20 height 20
click at [490, 186] on span "3" at bounding box center [485, 187] width 18 height 11
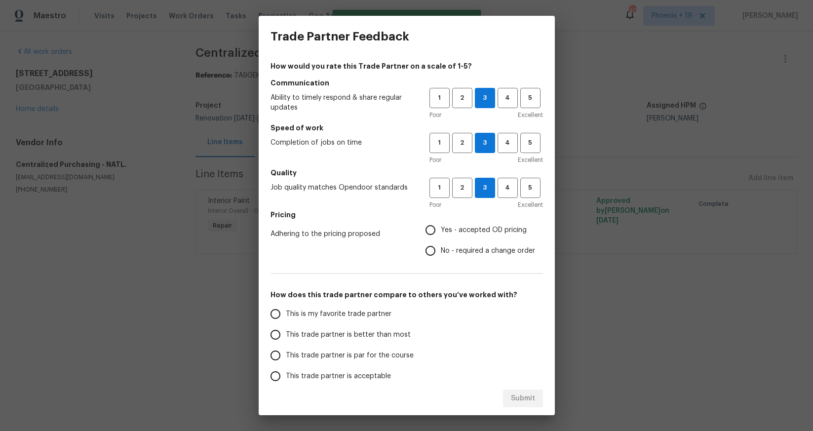
click at [482, 235] on label "Yes - accepted OD pricing" at bounding box center [477, 230] width 115 height 21
click at [441, 235] on input "Yes - accepted OD pricing" at bounding box center [430, 230] width 21 height 21
radio input "true"
click at [320, 314] on span "This is my favorite trade partner" at bounding box center [339, 314] width 106 height 10
click at [286, 314] on input "This is my favorite trade partner" at bounding box center [275, 314] width 21 height 21
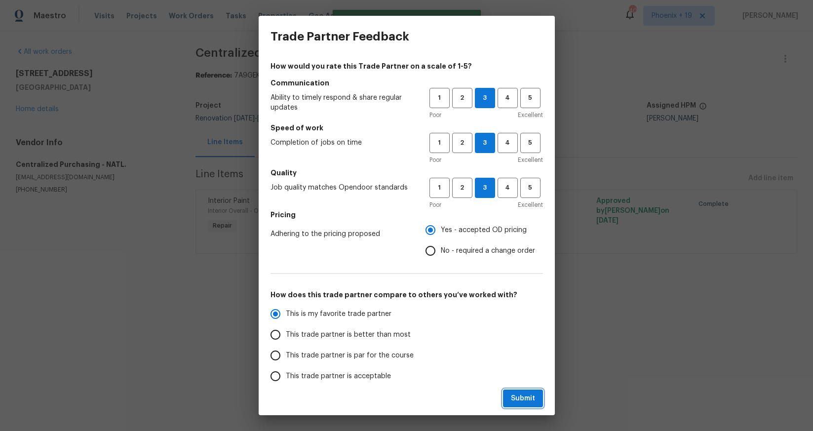
click at [527, 397] on span "Submit" at bounding box center [523, 399] width 24 height 12
radio input "true"
